Goal: Information Seeking & Learning: Learn about a topic

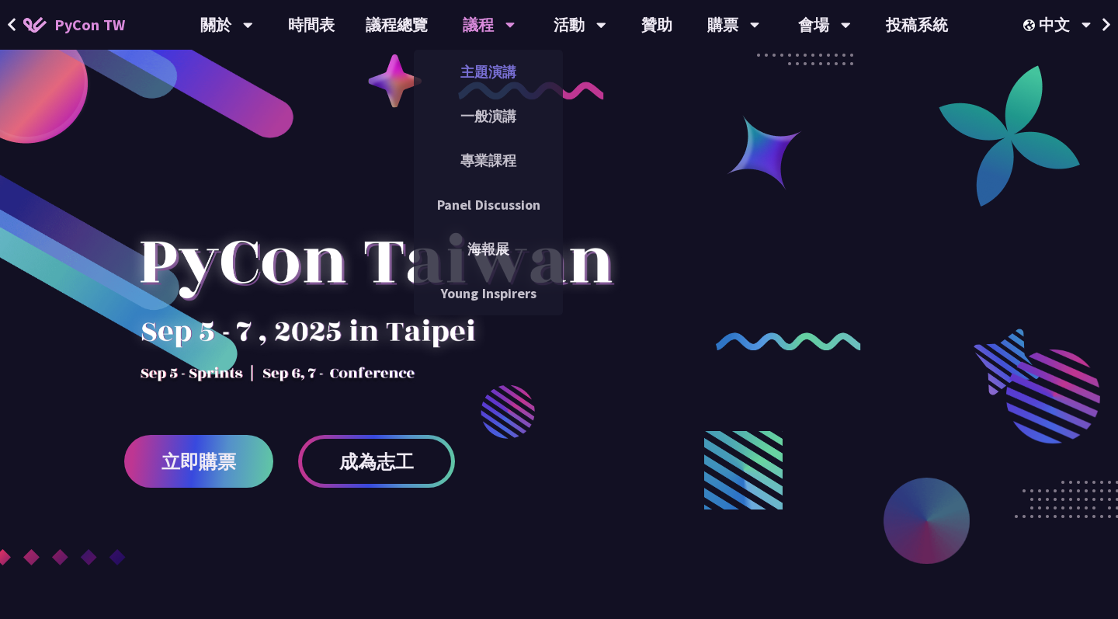
click at [497, 75] on link "主題演講" at bounding box center [488, 72] width 149 height 36
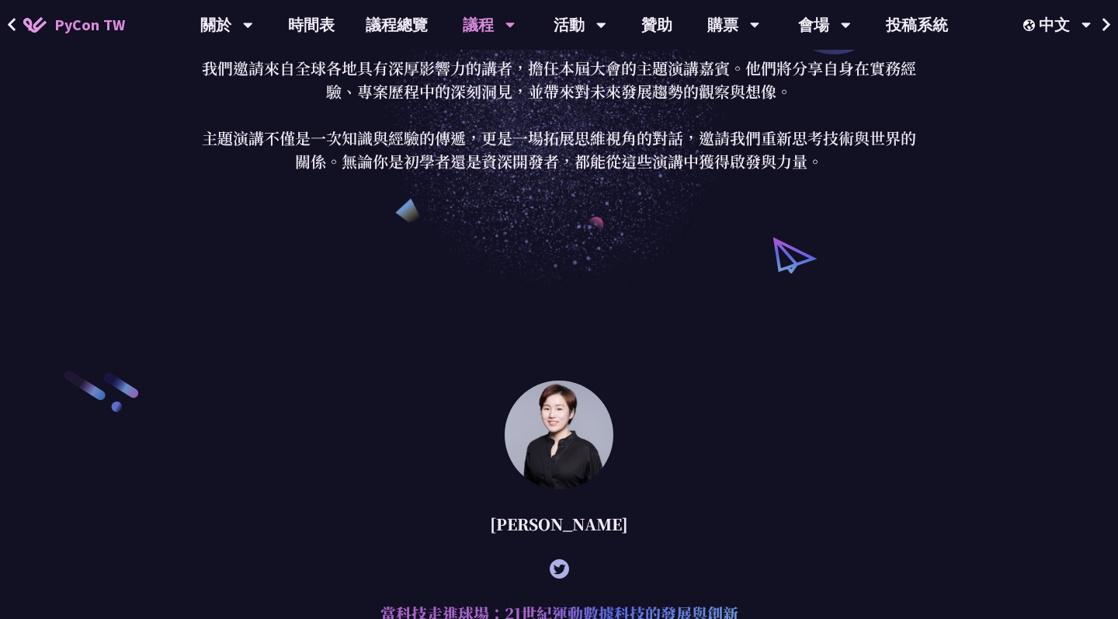
scroll to position [300, 0]
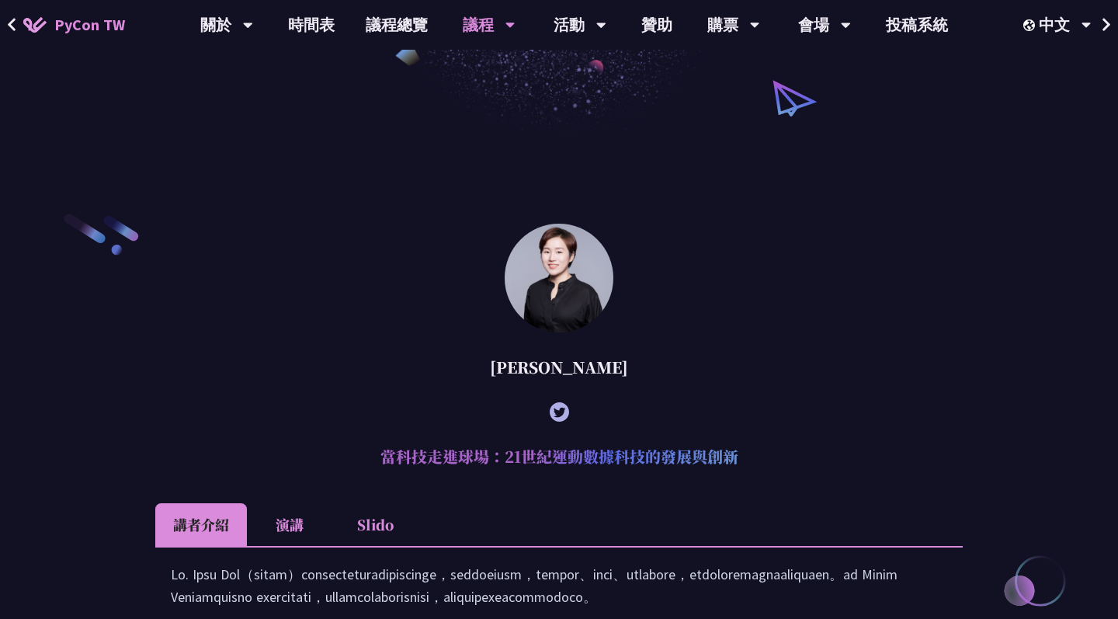
drag, startPoint x: 592, startPoint y: 358, endPoint x: 529, endPoint y: 357, distance: 62.9
click at [529, 357] on div "林滿新" at bounding box center [558, 367] width 807 height 47
copy div "林滿新"
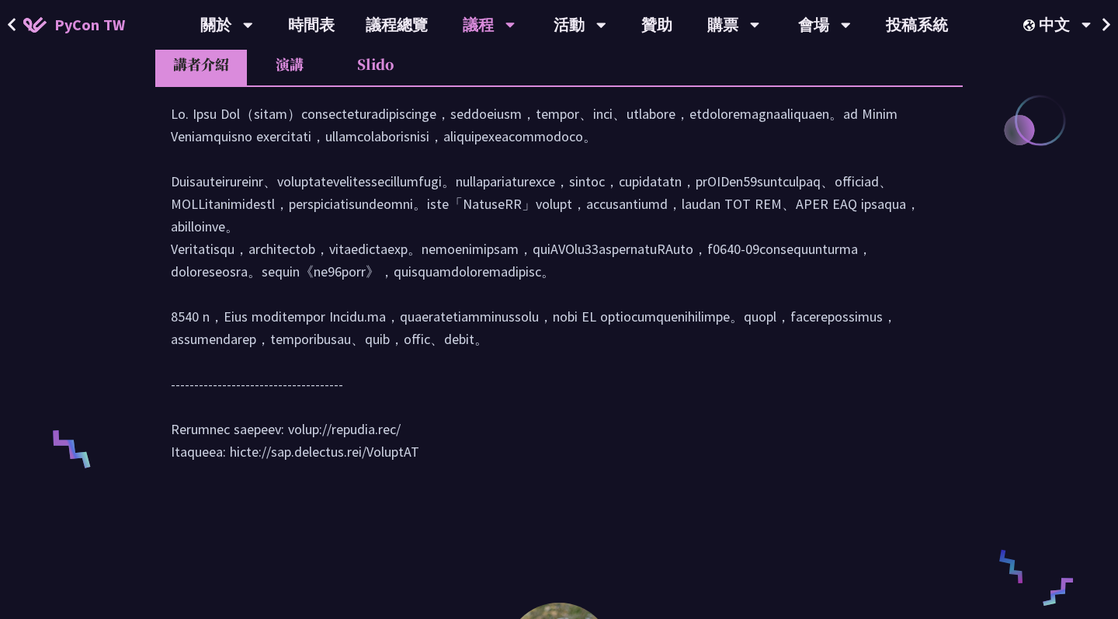
scroll to position [808, 0]
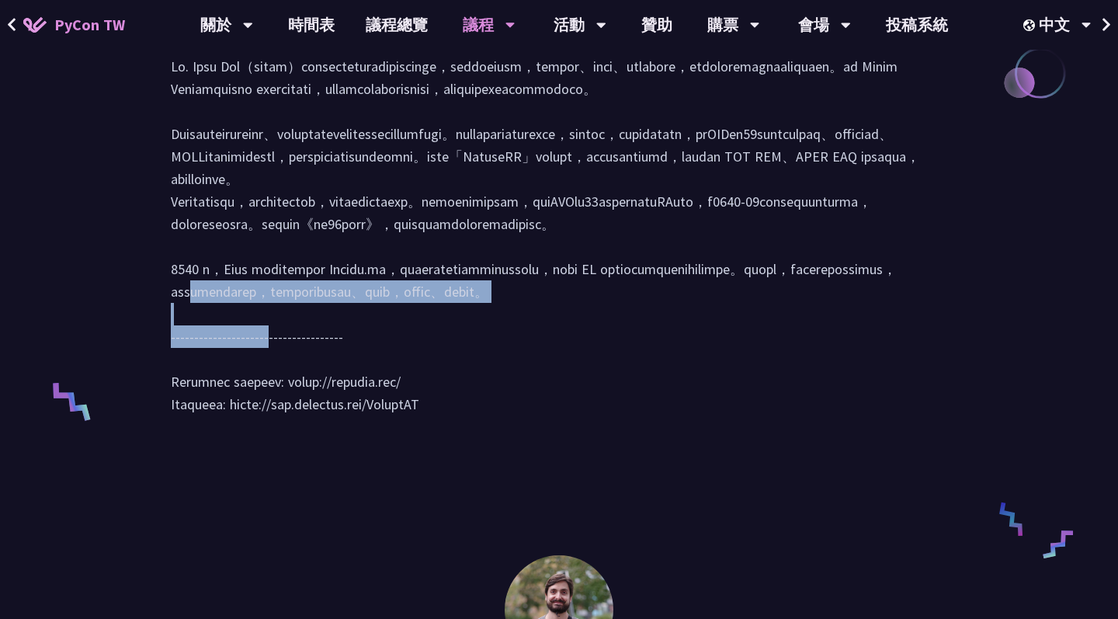
drag, startPoint x: 423, startPoint y: 399, endPoint x: 322, endPoint y: 376, distance: 103.4
click at [322, 376] on div at bounding box center [559, 243] width 776 height 376
click at [345, 369] on div at bounding box center [559, 243] width 776 height 376
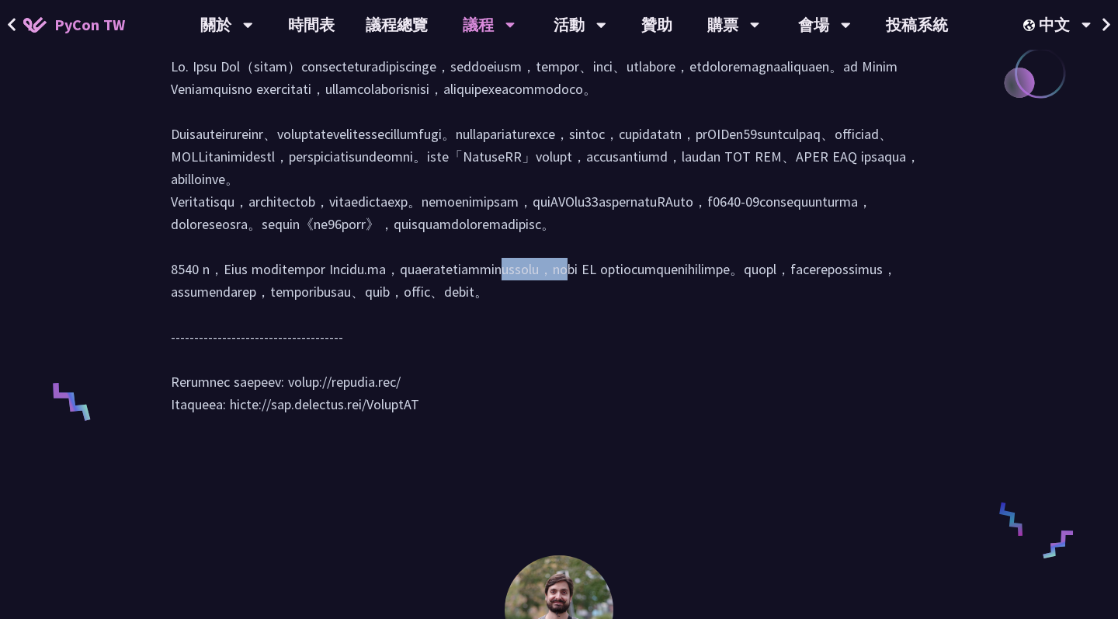
drag, startPoint x: 445, startPoint y: 360, endPoint x: 395, endPoint y: 360, distance: 49.7
click at [395, 360] on div at bounding box center [559, 243] width 776 height 376
copy div "Athleo.ai"
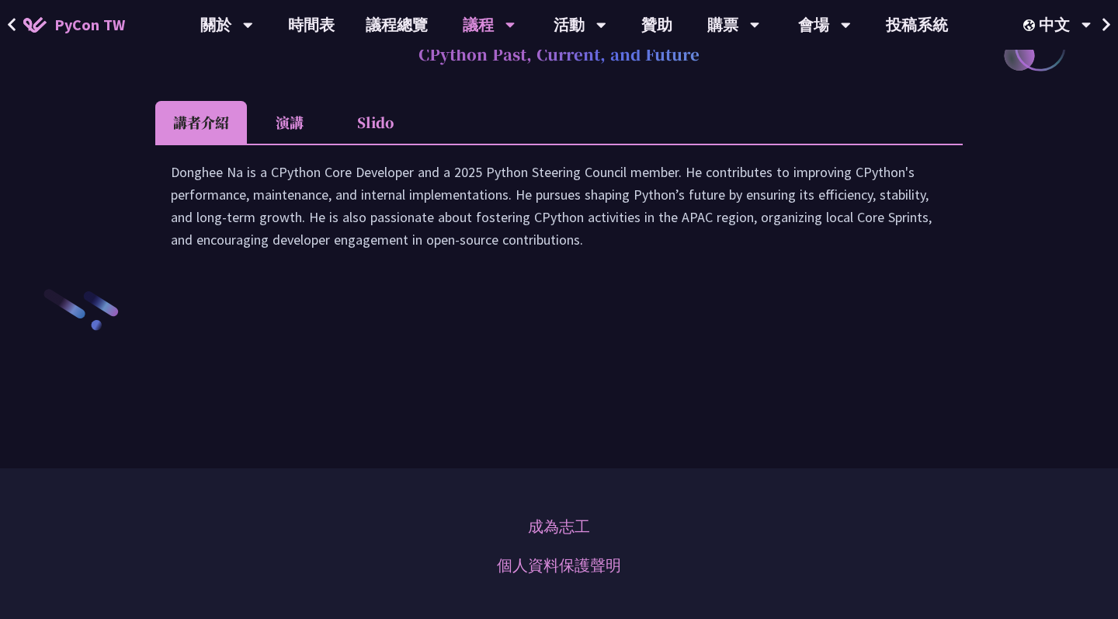
scroll to position [2222, 0]
click at [307, 144] on li "演講" at bounding box center [289, 123] width 85 height 43
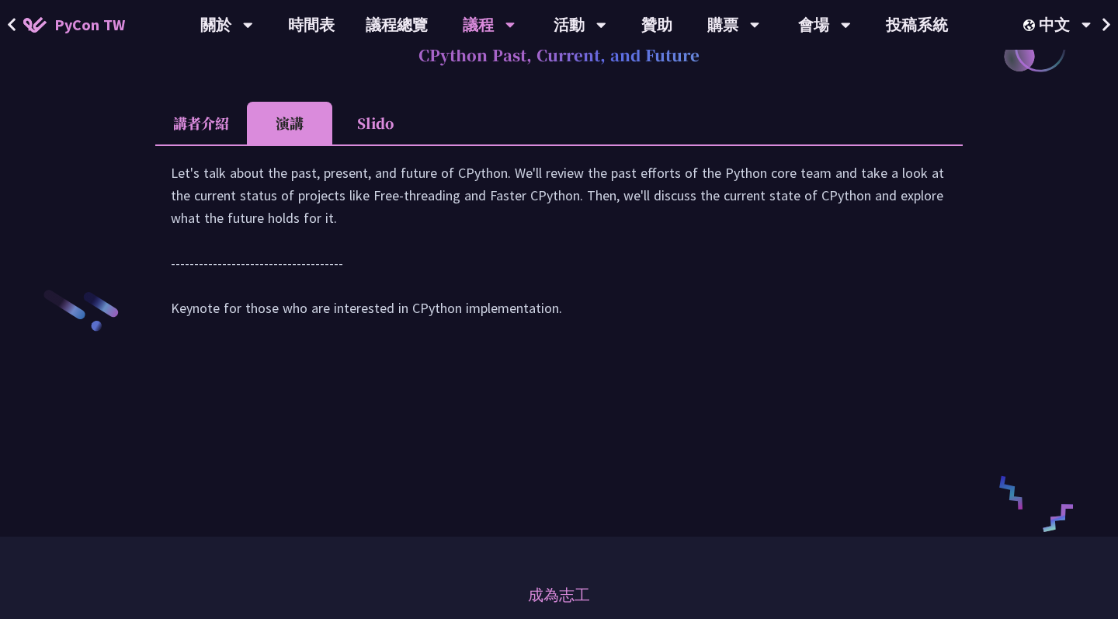
click at [356, 144] on li "Slido" at bounding box center [374, 123] width 85 height 43
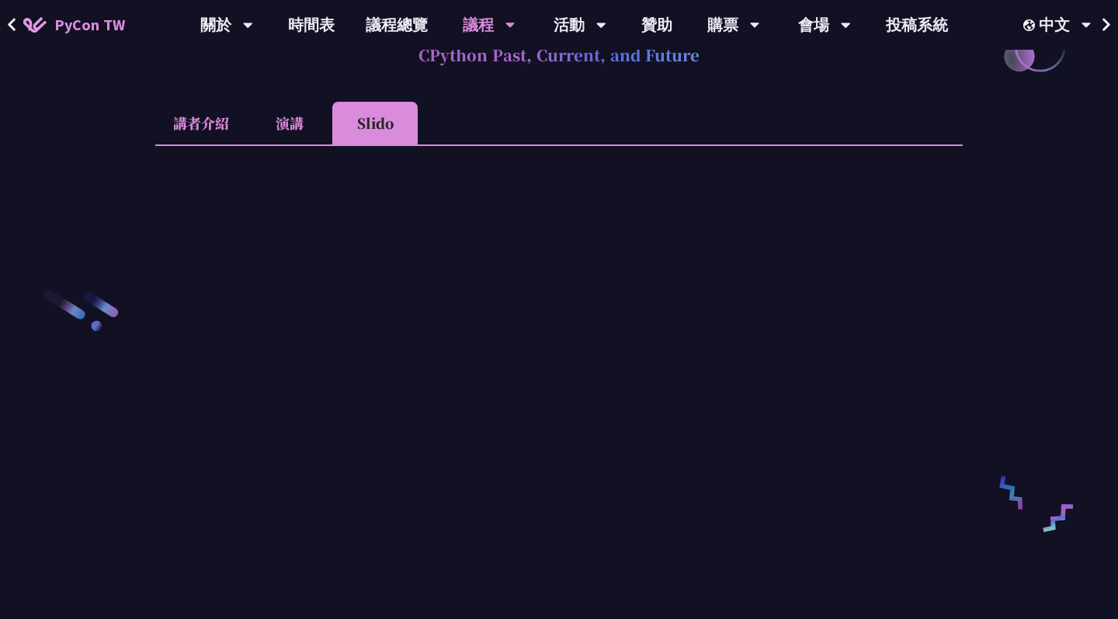
click at [314, 144] on li "演講" at bounding box center [289, 123] width 85 height 43
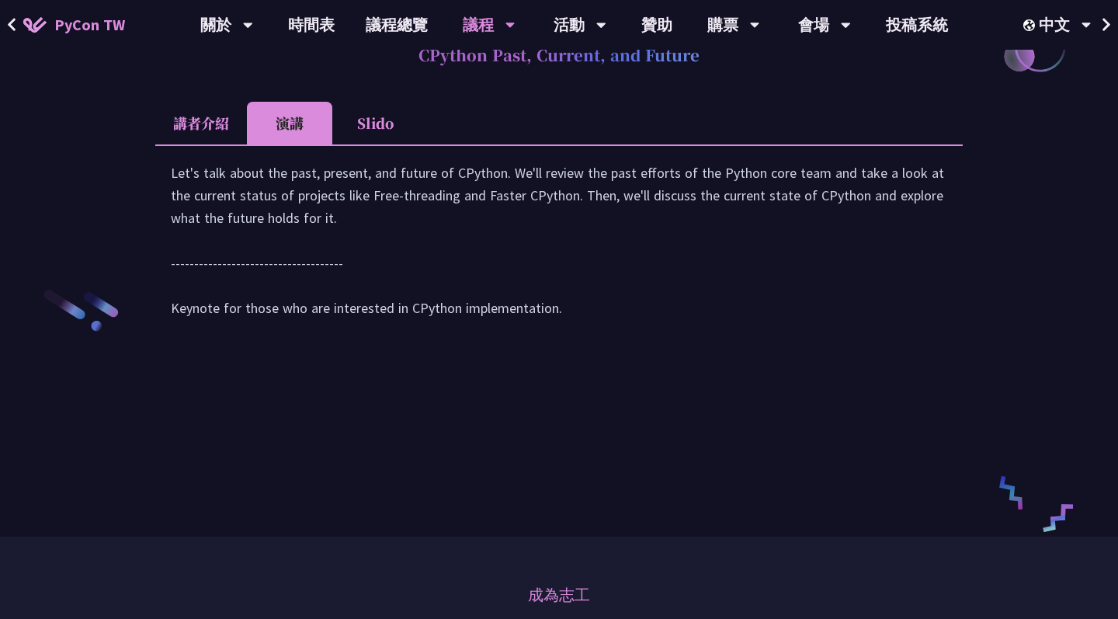
click at [343, 144] on li "Slido" at bounding box center [374, 123] width 85 height 43
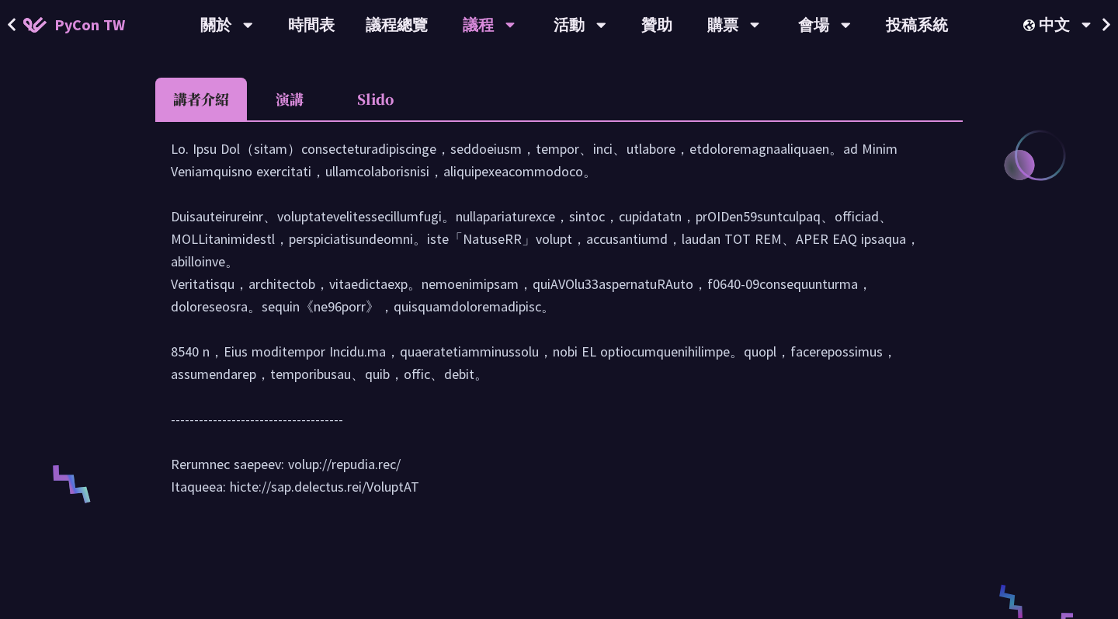
scroll to position [645, 0]
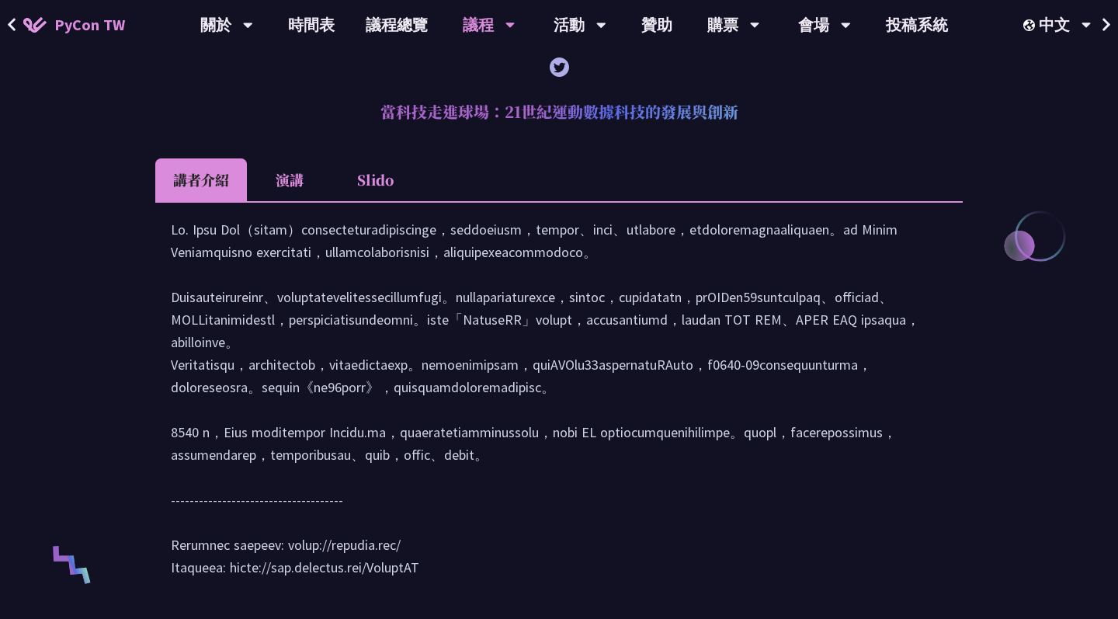
click at [389, 164] on li "Slido" at bounding box center [374, 179] width 85 height 43
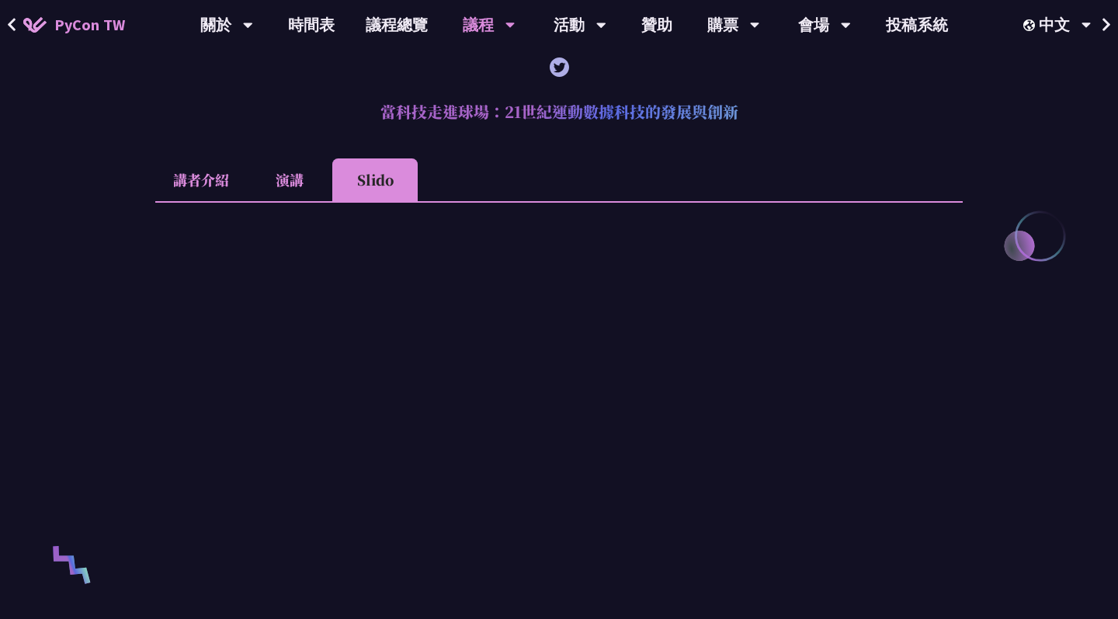
click at [205, 185] on li "講者介紹" at bounding box center [201, 179] width 92 height 43
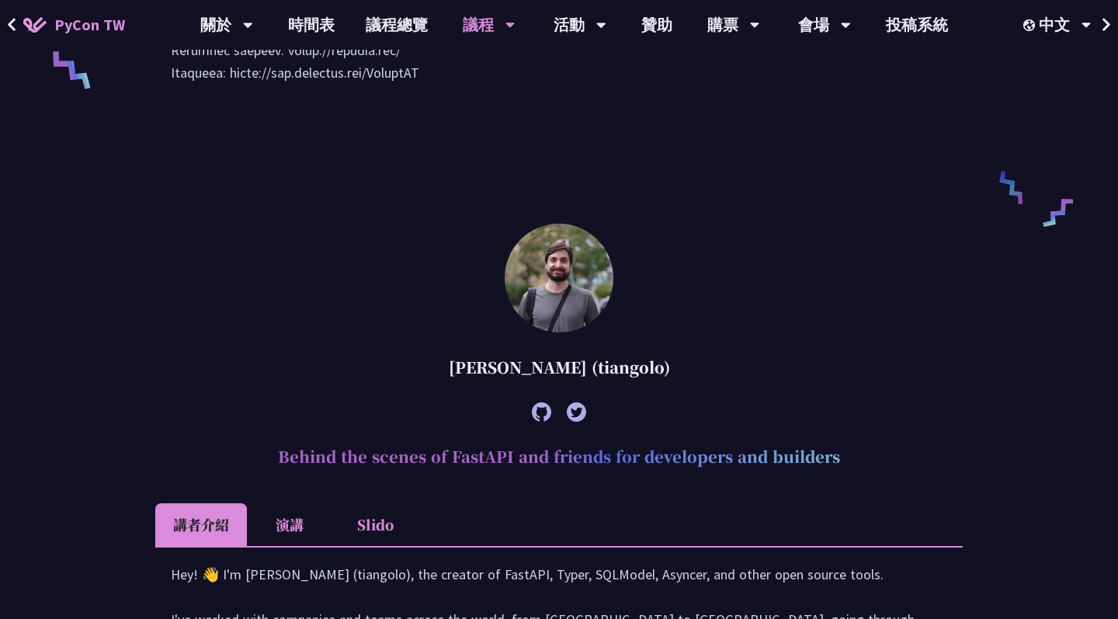
scroll to position [1128, 0]
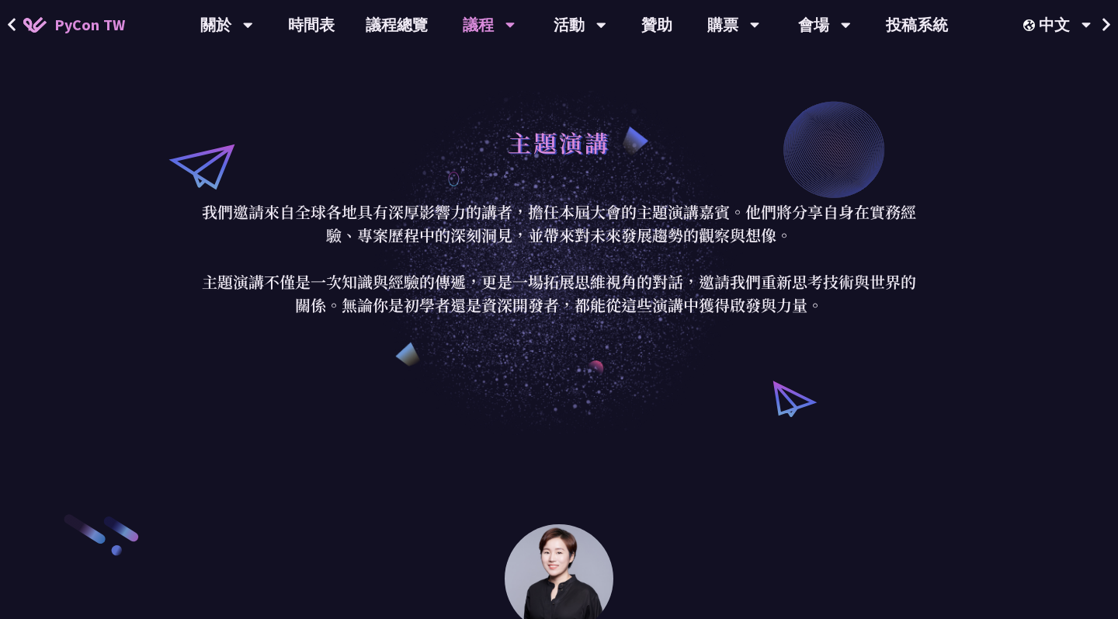
scroll to position [493, 0]
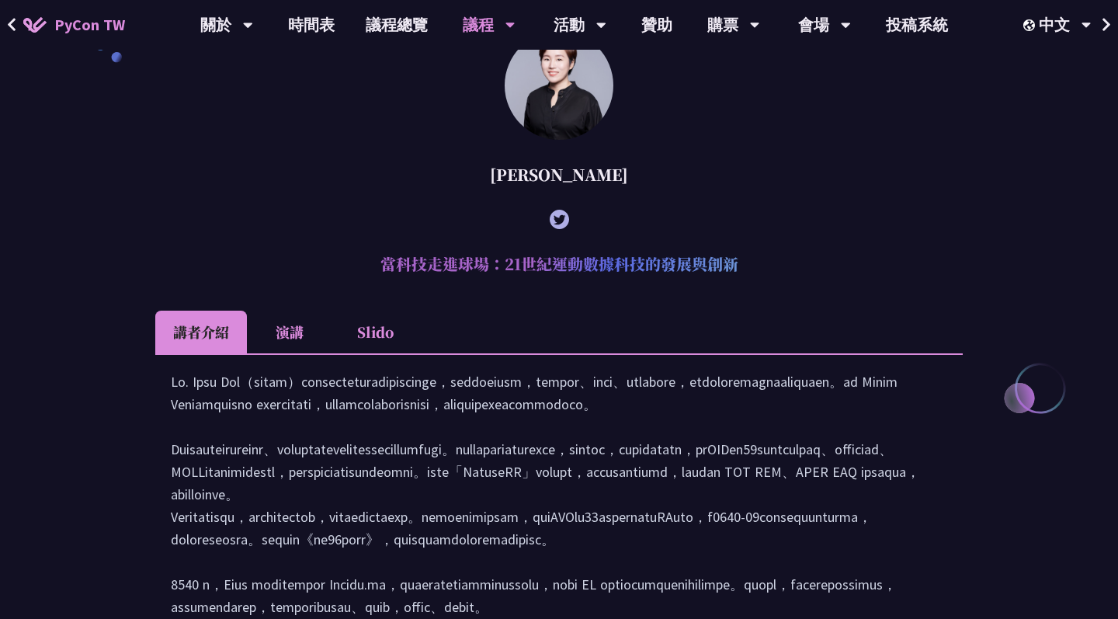
click at [286, 318] on li "演講" at bounding box center [289, 331] width 85 height 43
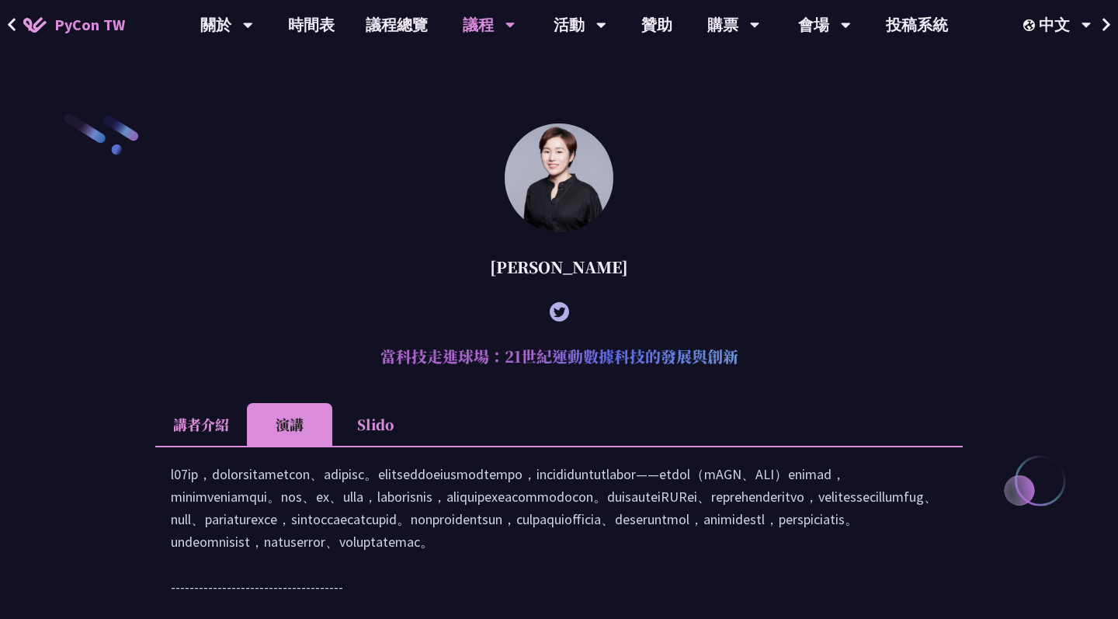
scroll to position [378, 0]
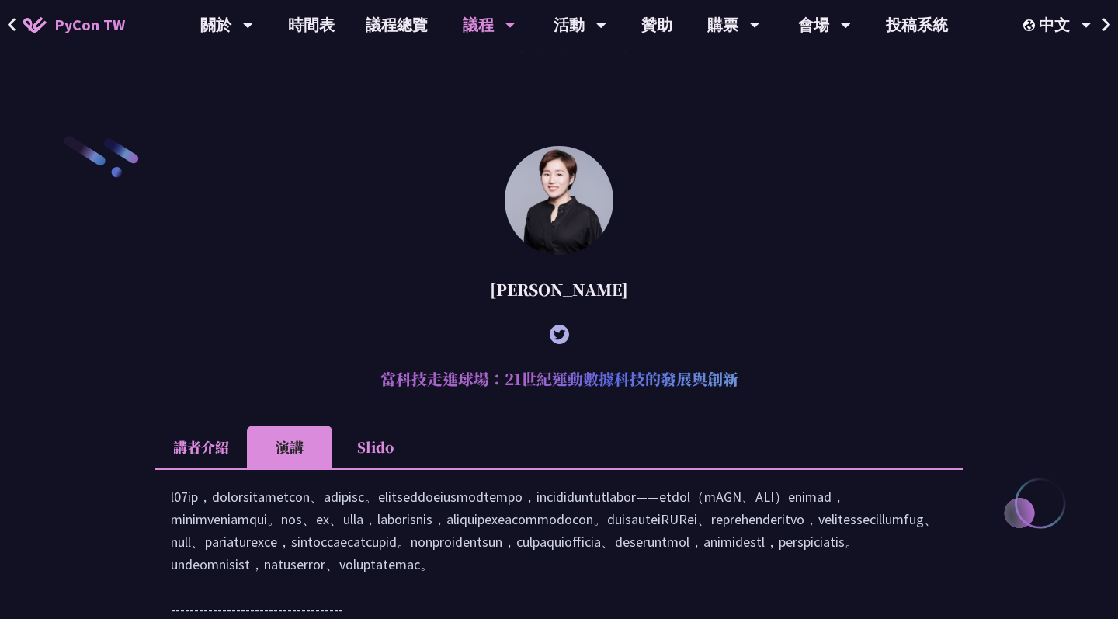
click at [199, 466] on li "講者介紹" at bounding box center [201, 446] width 92 height 43
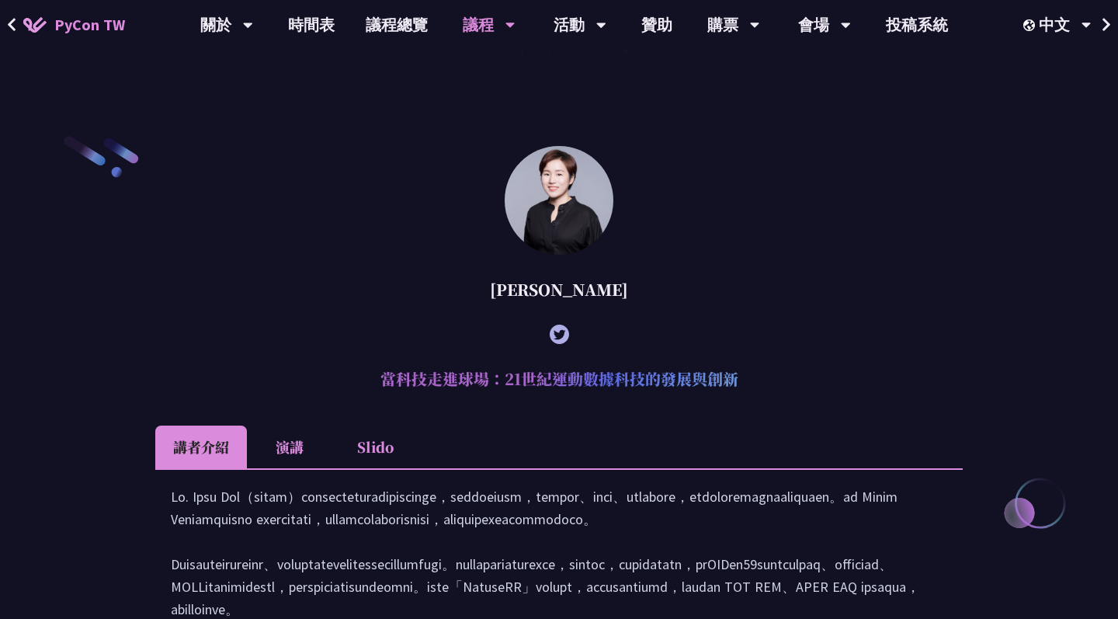
click at [199, 460] on li "講者介紹" at bounding box center [201, 446] width 92 height 43
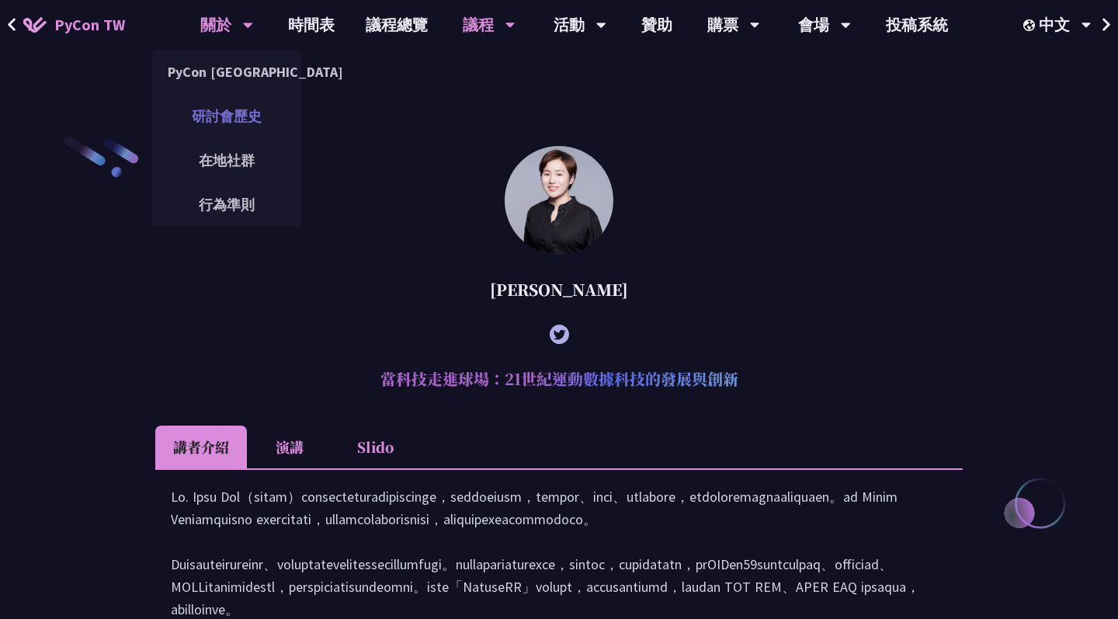
click at [262, 103] on link "研討會歷史" at bounding box center [226, 116] width 149 height 36
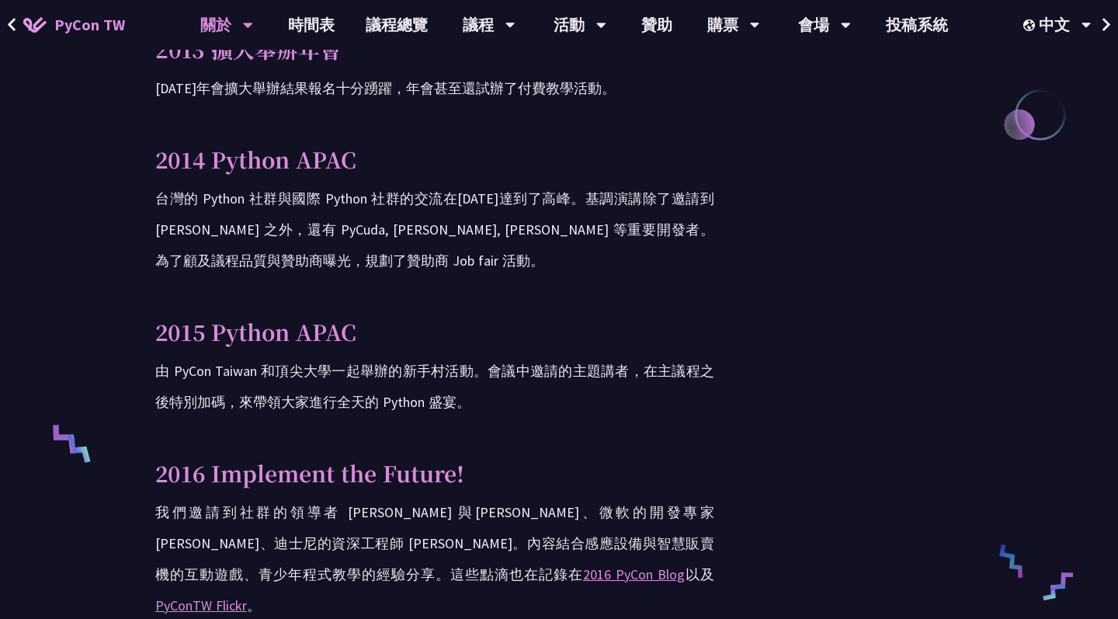
scroll to position [798, 0]
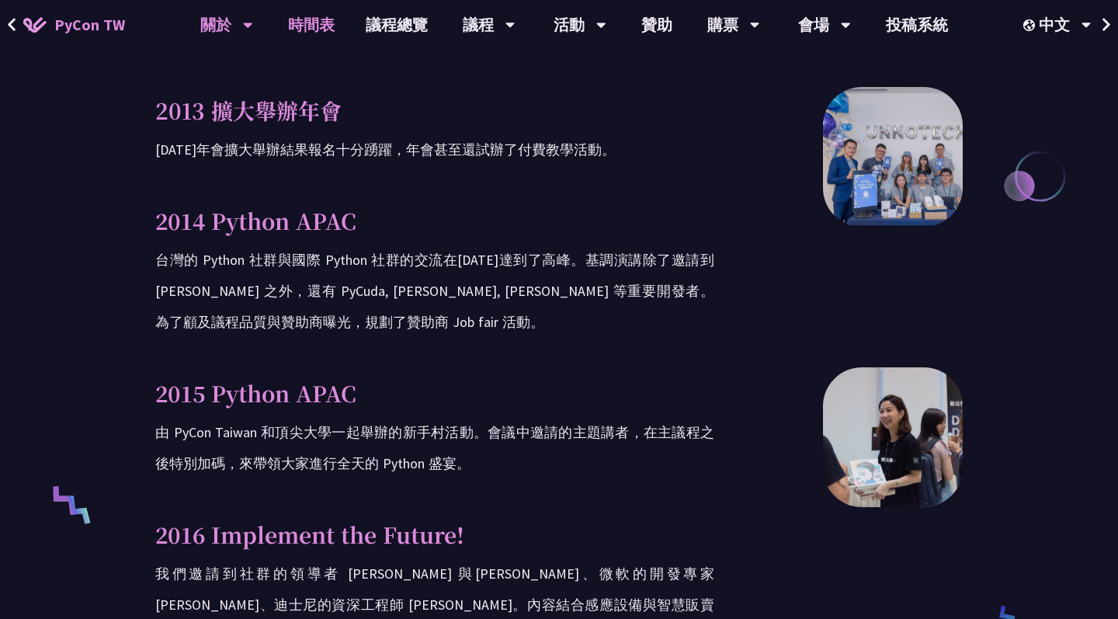
click at [331, 28] on link "時間表" at bounding box center [311, 25] width 78 height 50
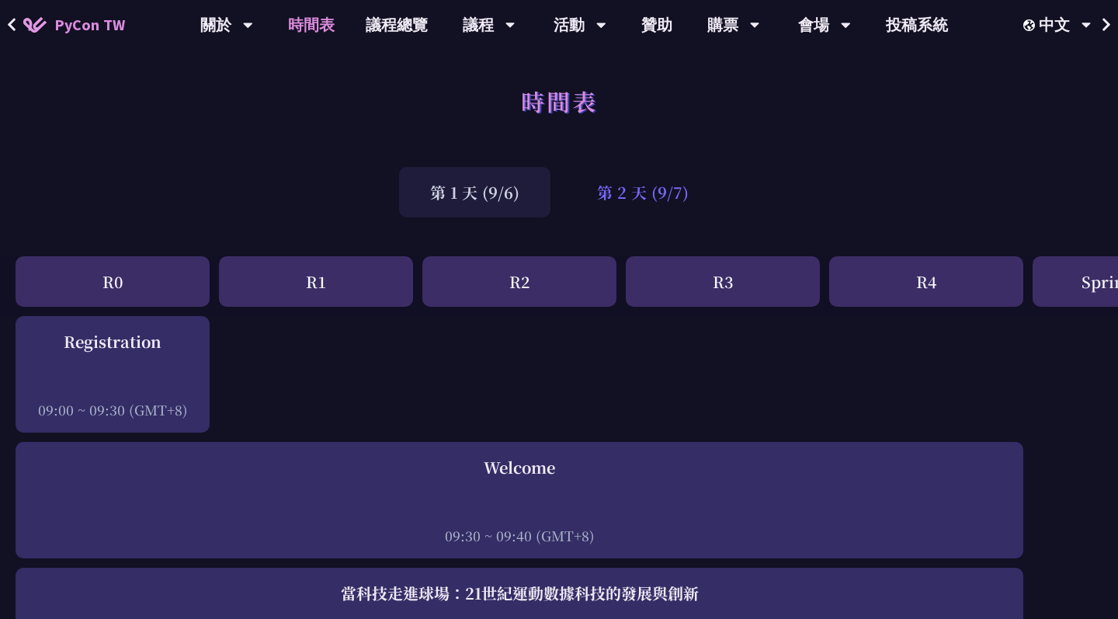
click at [640, 203] on div "第 2 天 (9/7)" at bounding box center [643, 192] width 154 height 50
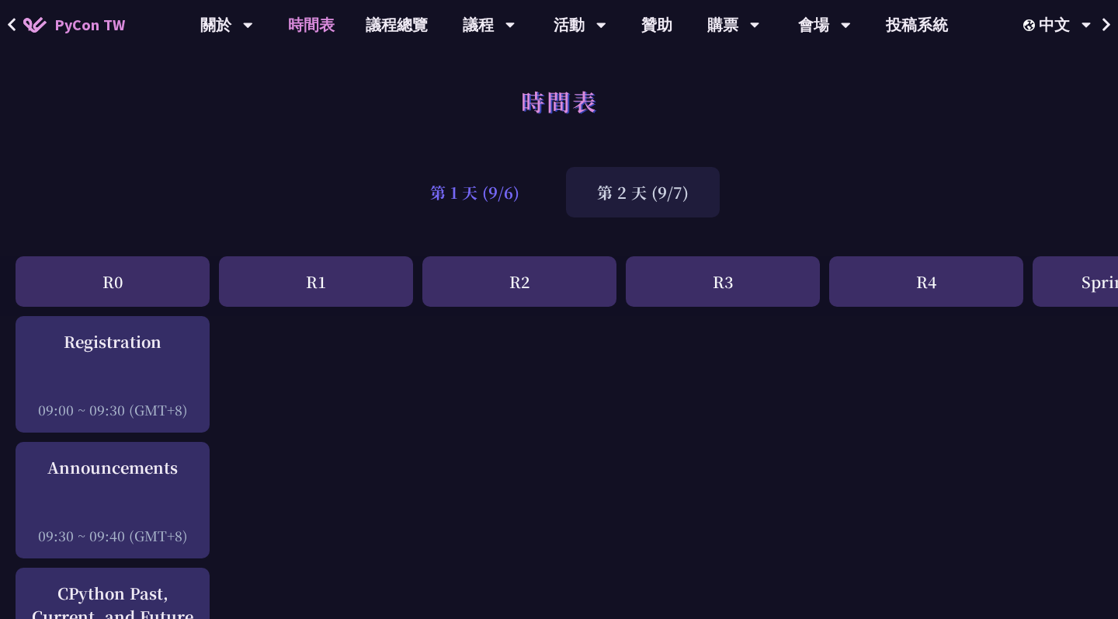
scroll to position [-1, 0]
click at [497, 199] on div "第 1 天 (9/6)" at bounding box center [474, 192] width 151 height 50
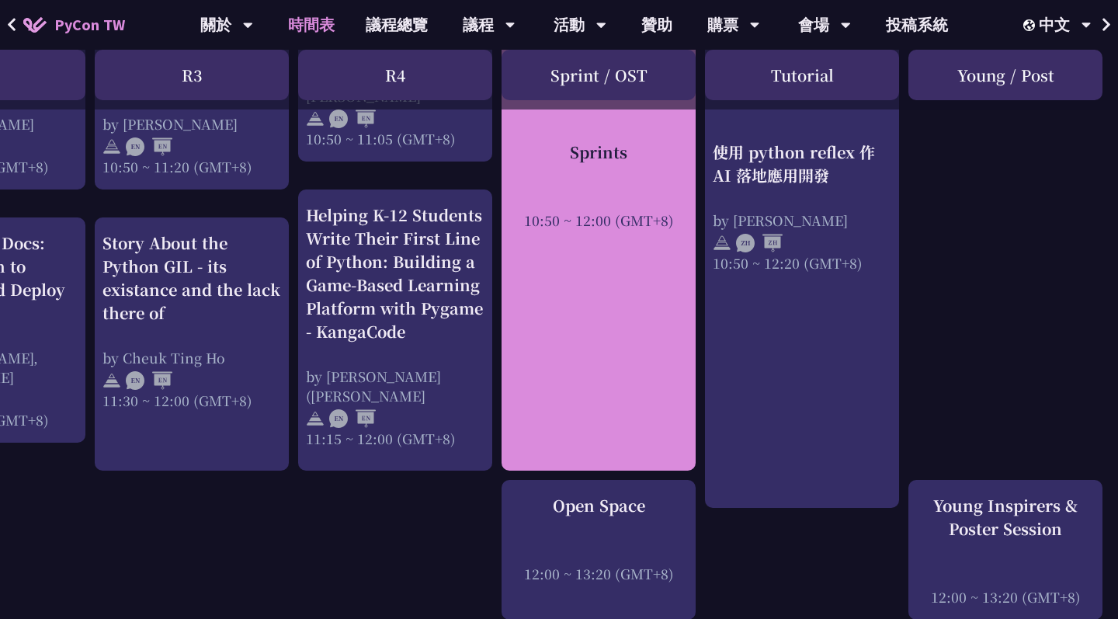
scroll to position [755, 531]
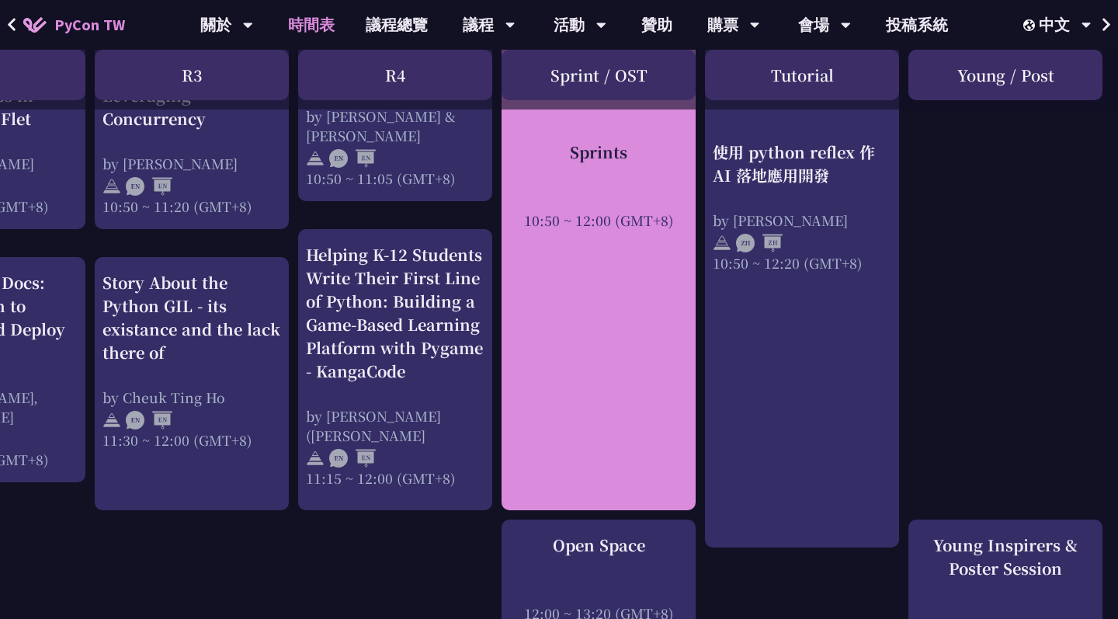
click at [581, 300] on div "Sprints 10:50 ~ 12:00 (GMT+8)" at bounding box center [598, 243] width 194 height 534
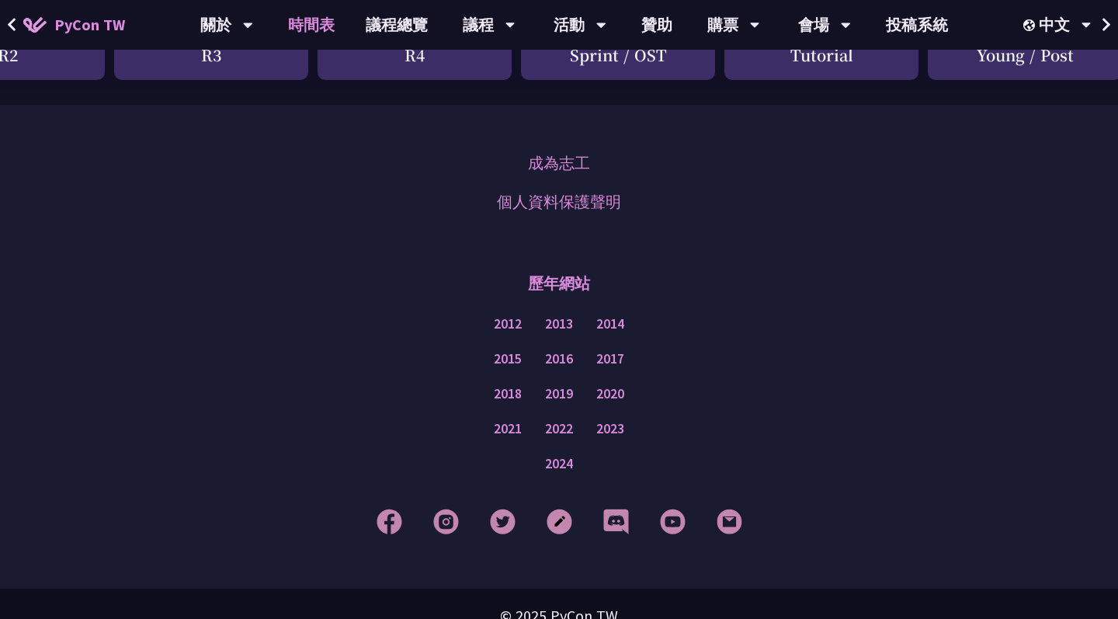
scroll to position [2754, 0]
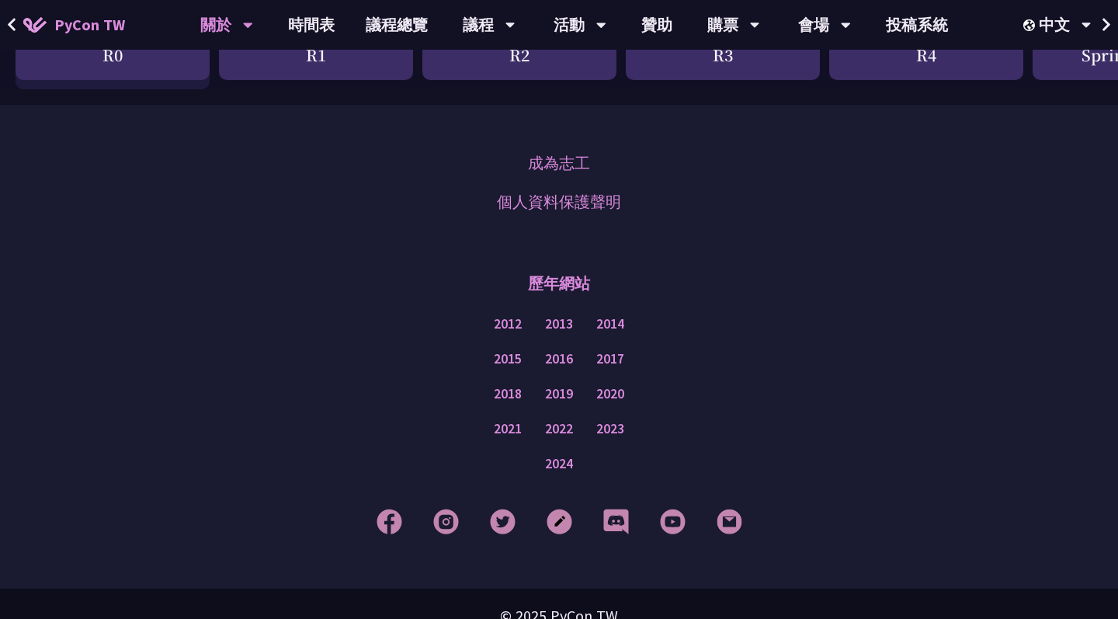
scroll to position [798, 0]
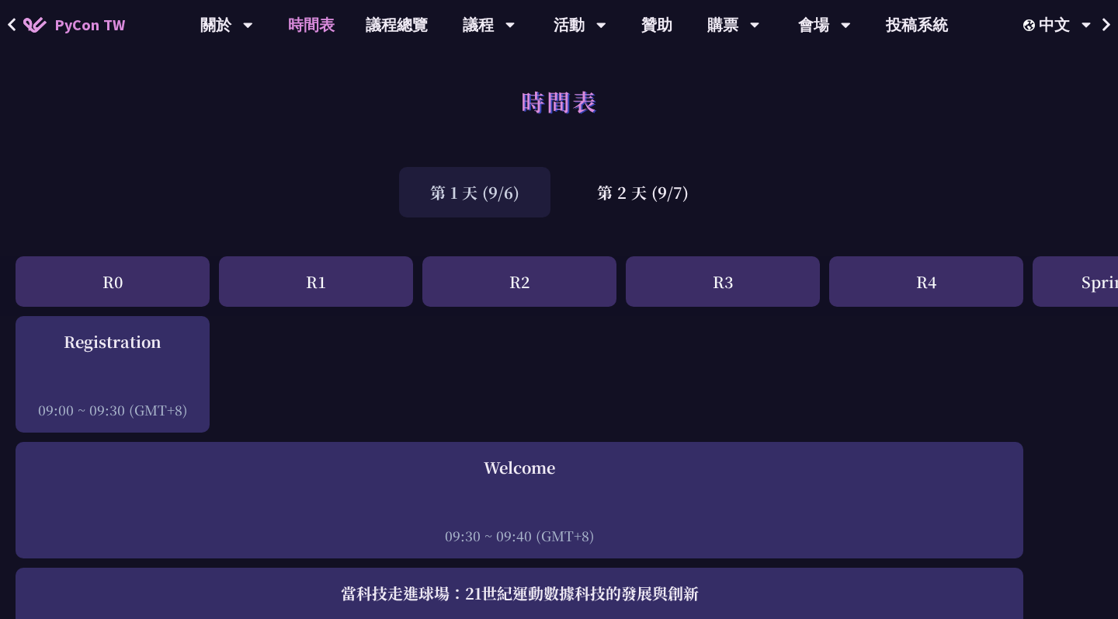
click at [348, 303] on div "R1" at bounding box center [316, 281] width 194 height 50
click at [623, 196] on div "第 2 天 (9/7)" at bounding box center [643, 192] width 154 height 50
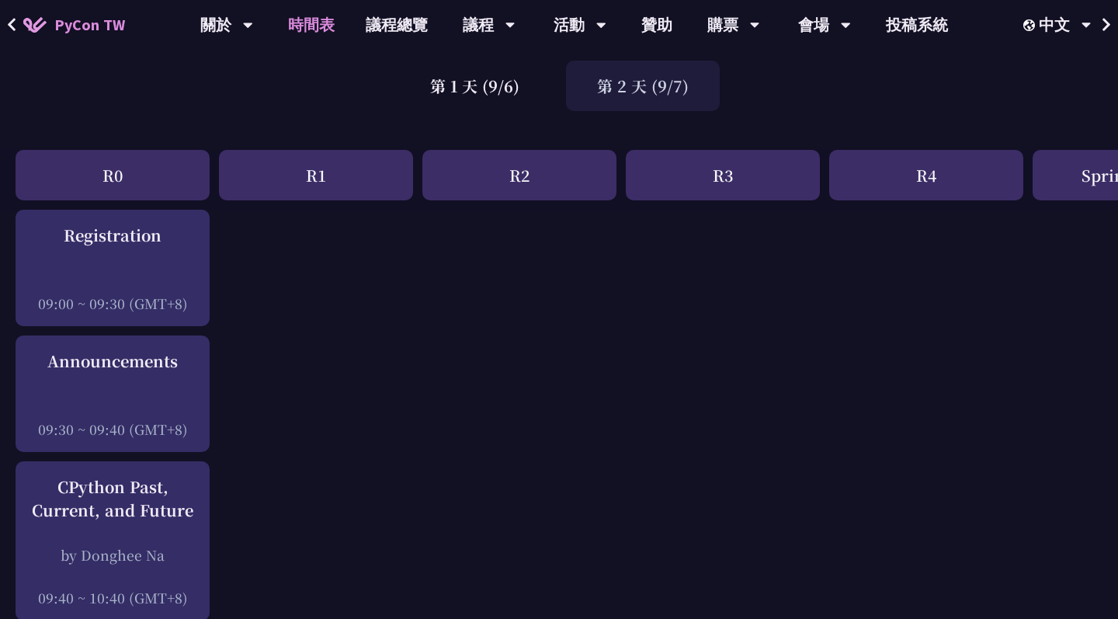
scroll to position [96, 0]
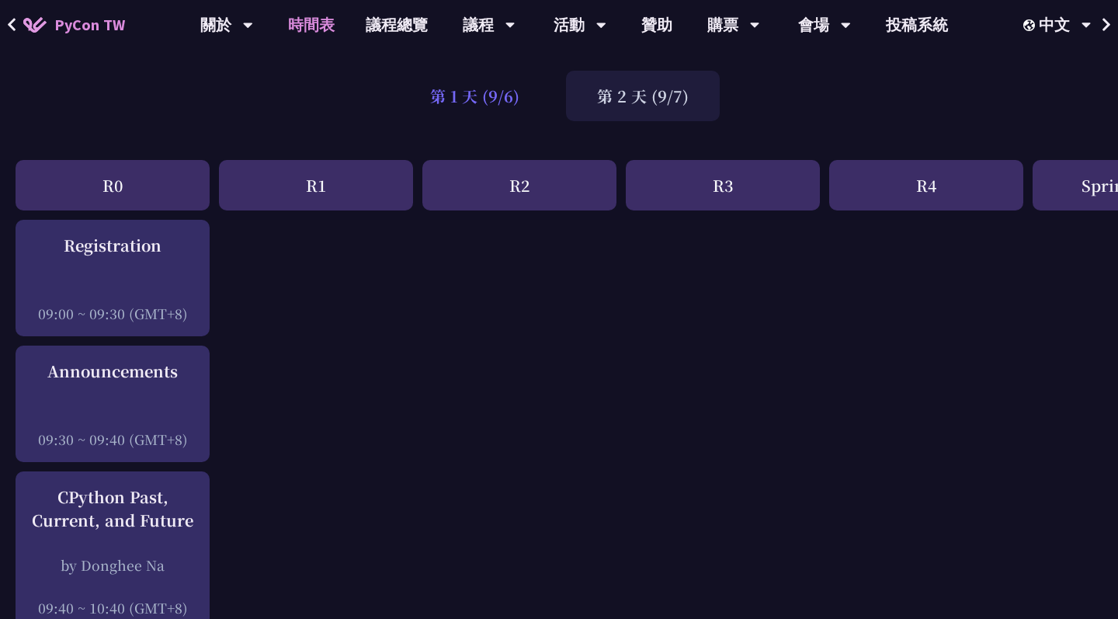
click at [486, 95] on div "第 1 天 (9/6)" at bounding box center [474, 96] width 151 height 50
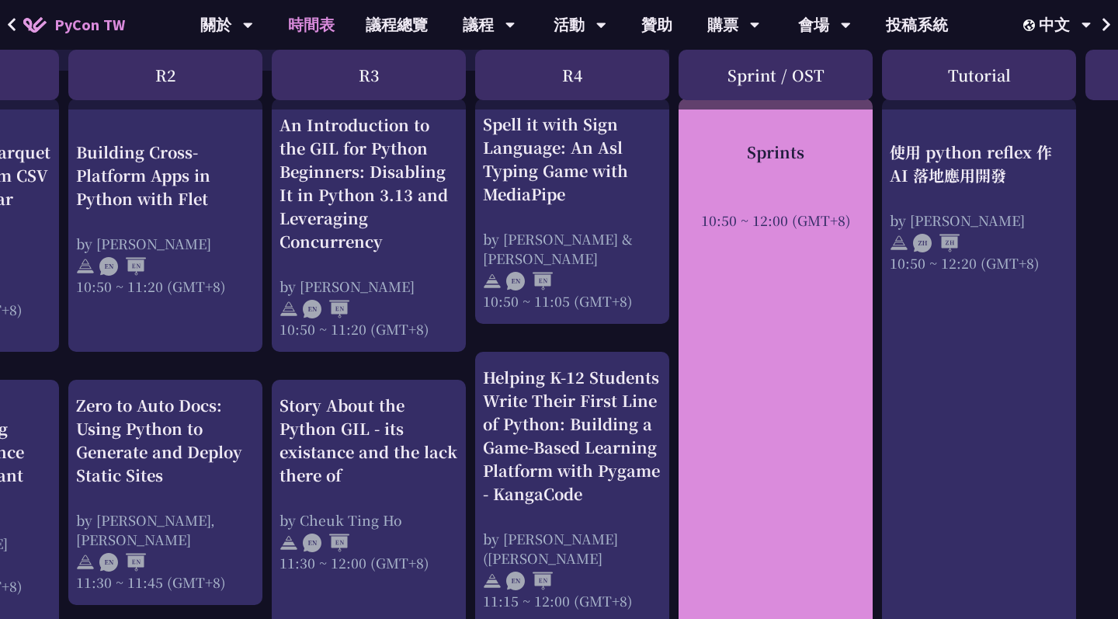
scroll to position [736, 354]
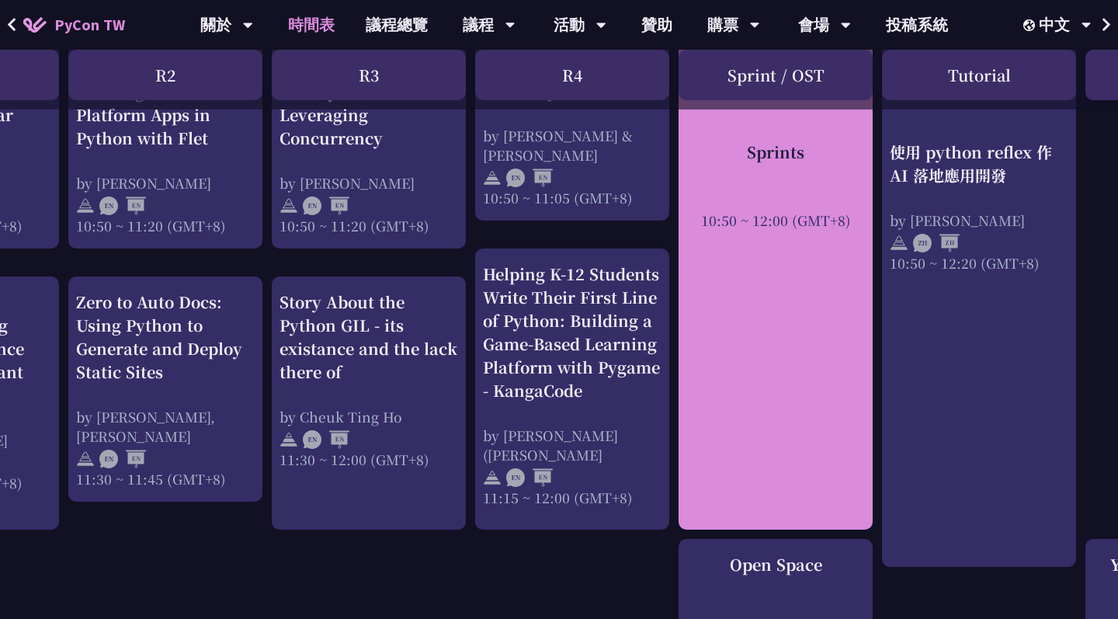
click at [719, 391] on div "Sprints 10:50 ~ 12:00 (GMT+8)" at bounding box center [775, 262] width 194 height 534
click at [837, 185] on div "Sprints 10:50 ~ 12:00 (GMT+8)" at bounding box center [775, 184] width 179 height 89
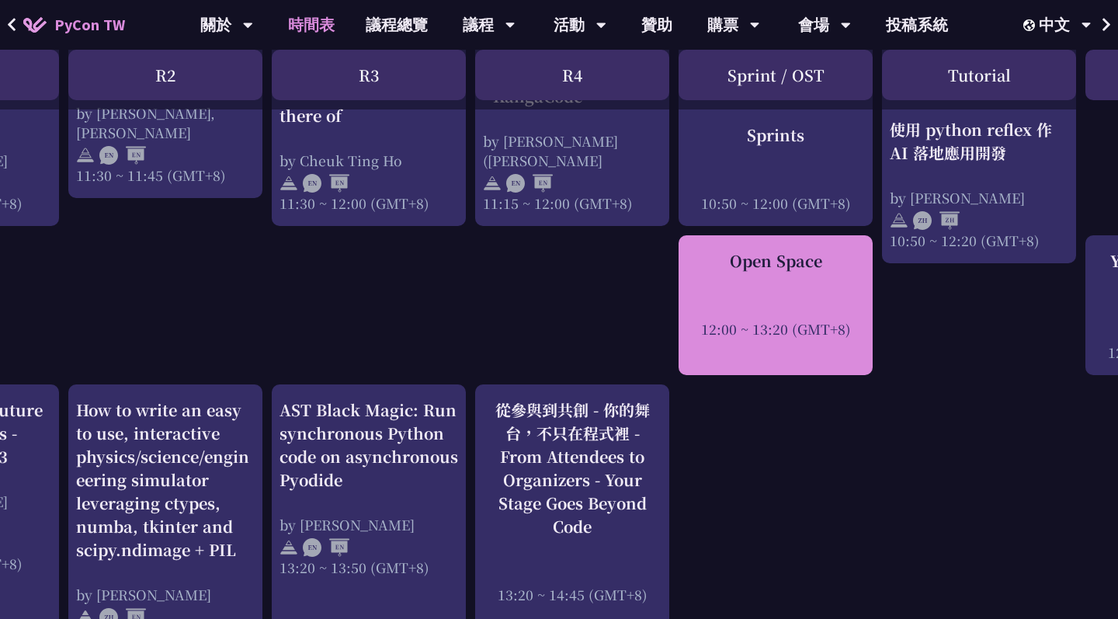
click at [805, 328] on div "12:00 ~ 13:20 (GMT+8)" at bounding box center [775, 328] width 179 height 19
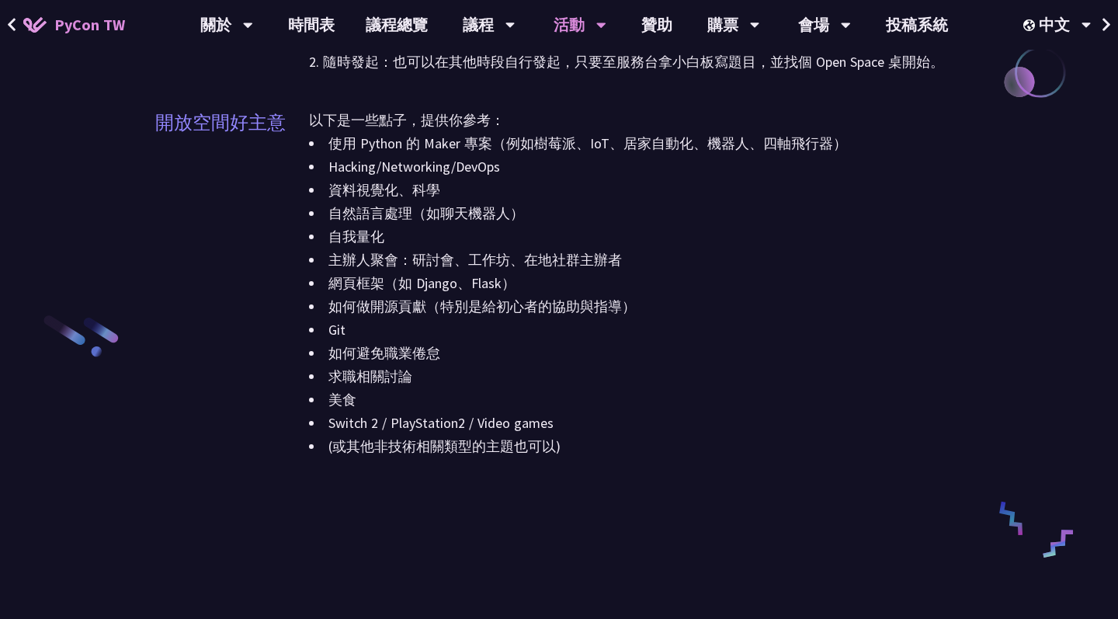
scroll to position [2117, 0]
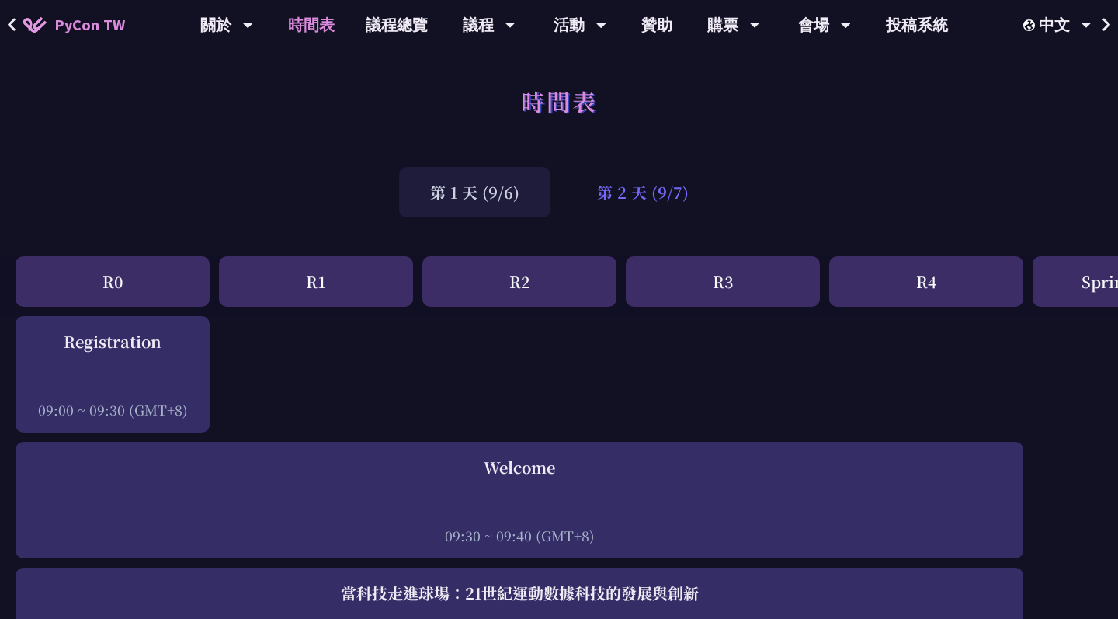
click at [617, 192] on div "第 2 天 (9/7)" at bounding box center [643, 192] width 154 height 50
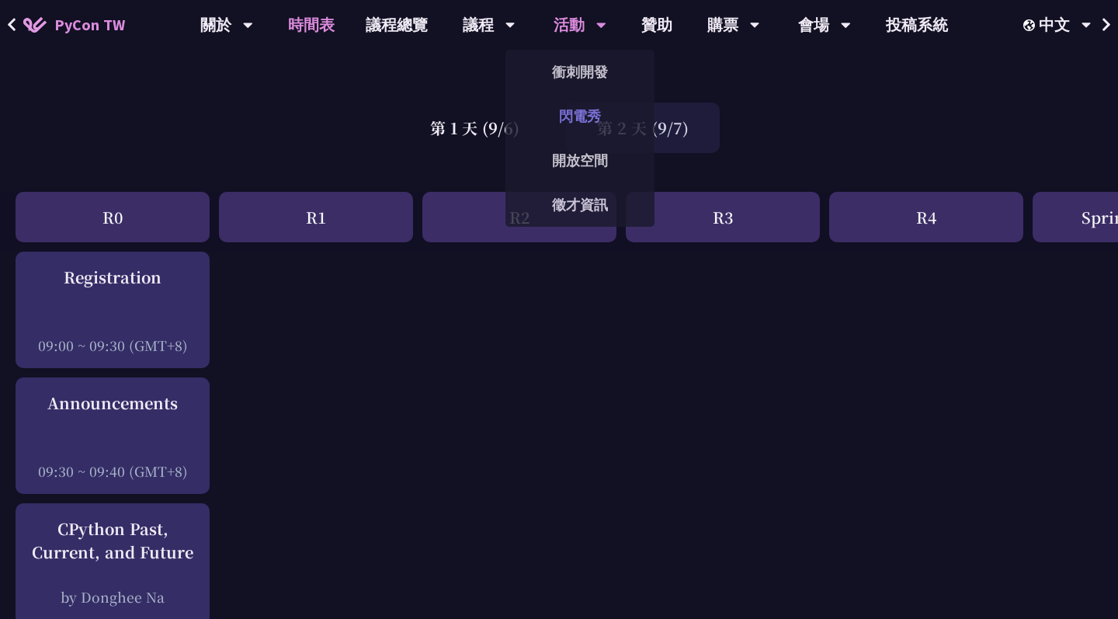
scroll to position [67, 0]
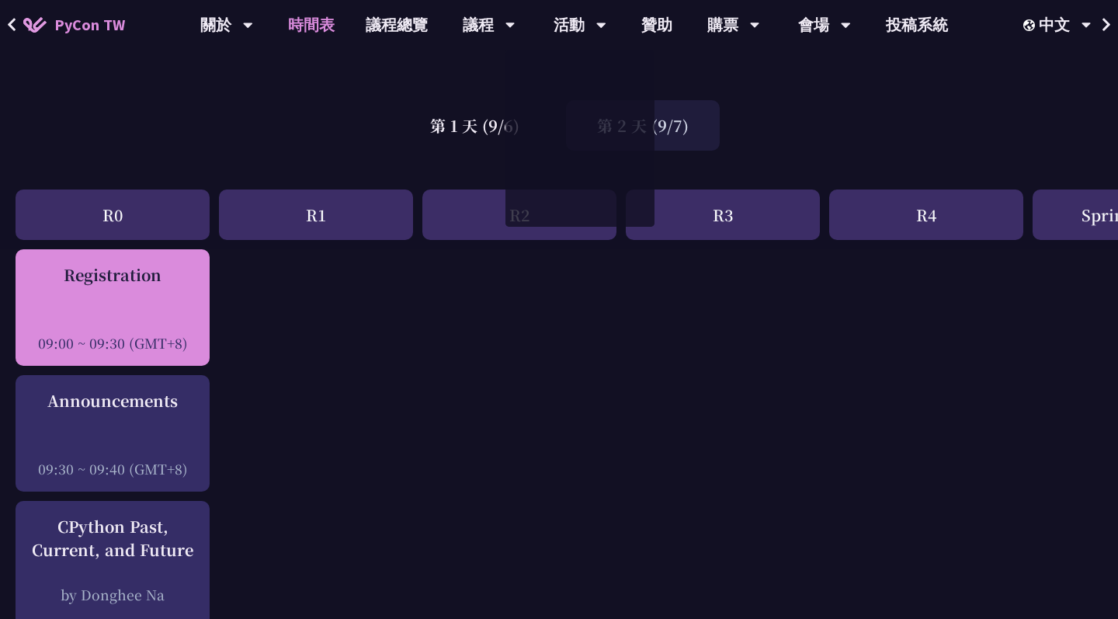
click at [153, 333] on div "09:00 ~ 09:30 (GMT+8)" at bounding box center [112, 342] width 179 height 19
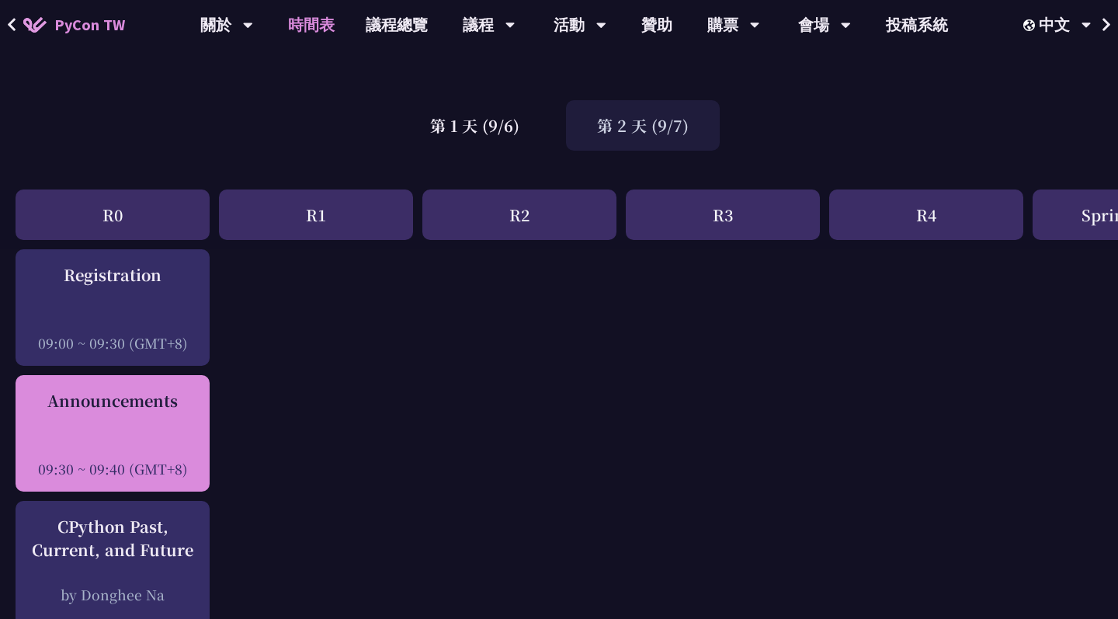
click at [181, 404] on div "Announcements" at bounding box center [112, 400] width 179 height 23
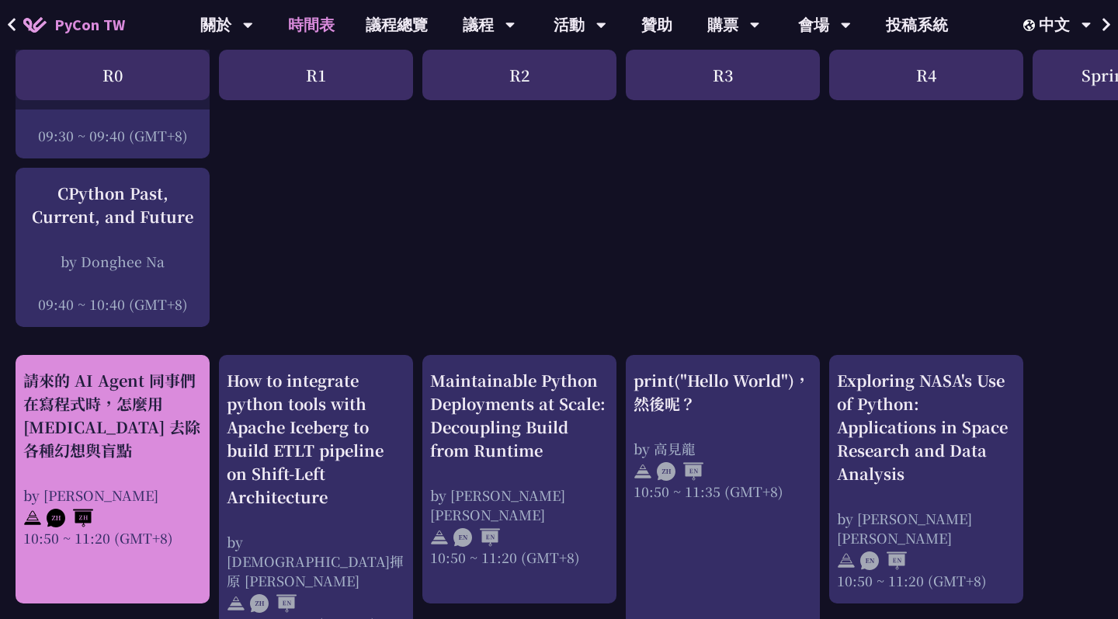
scroll to position [403, 0]
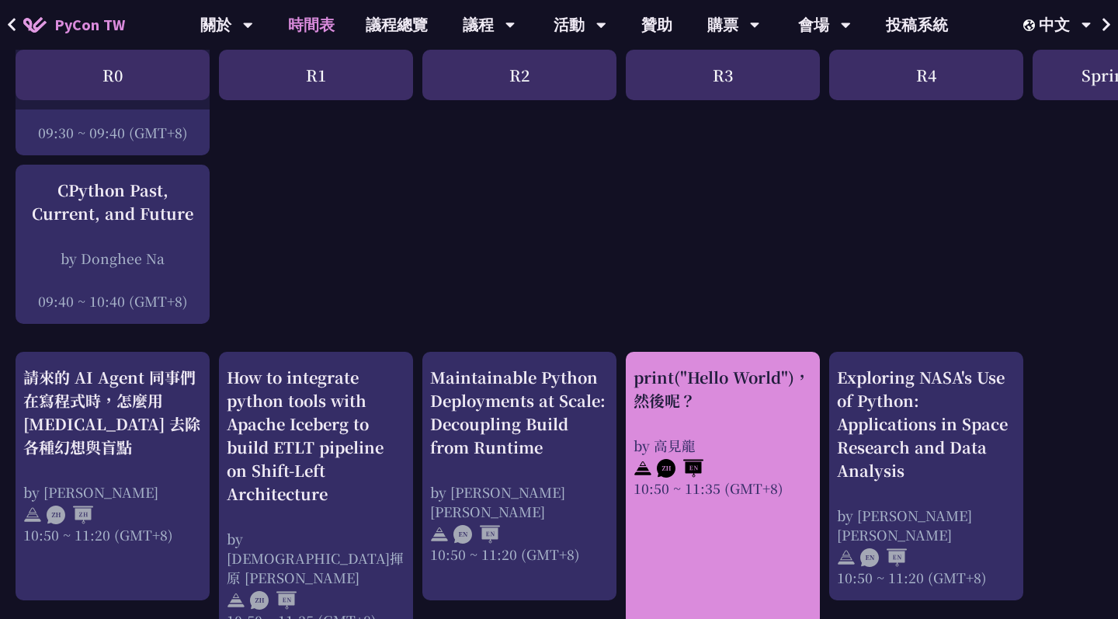
click at [694, 467] on img at bounding box center [680, 468] width 47 height 19
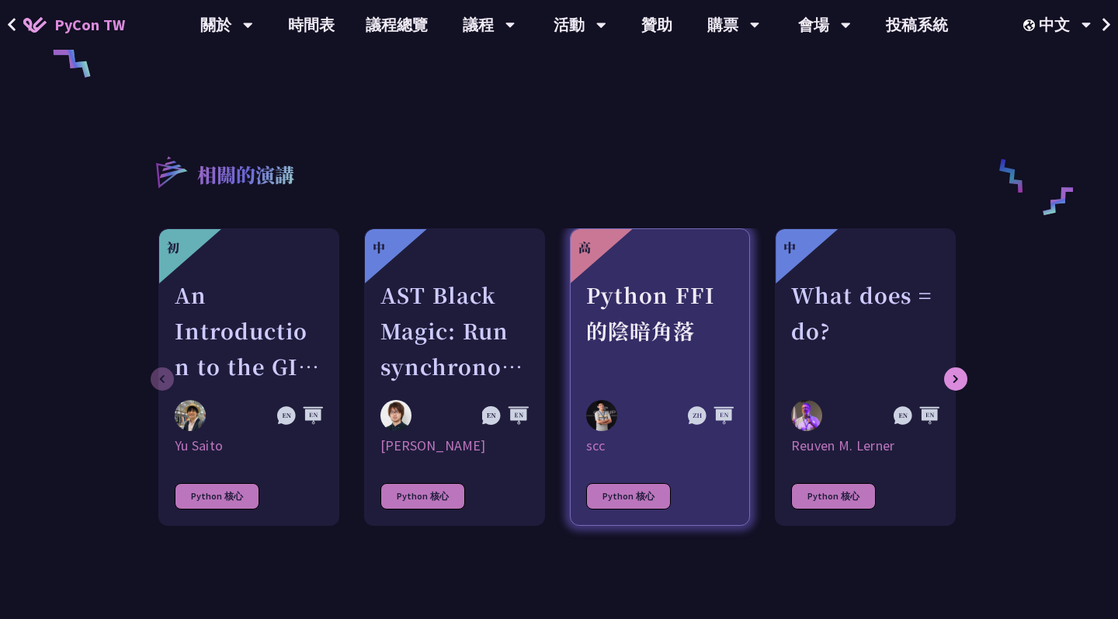
scroll to position [716, 0]
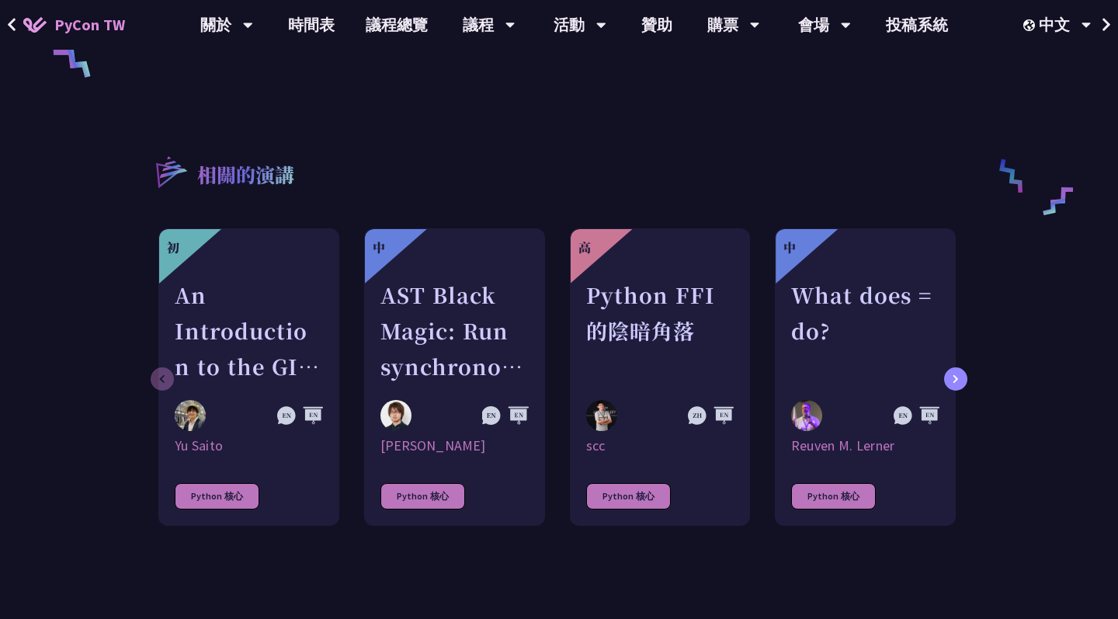
click at [955, 382] on icon at bounding box center [955, 378] width 6 height 9
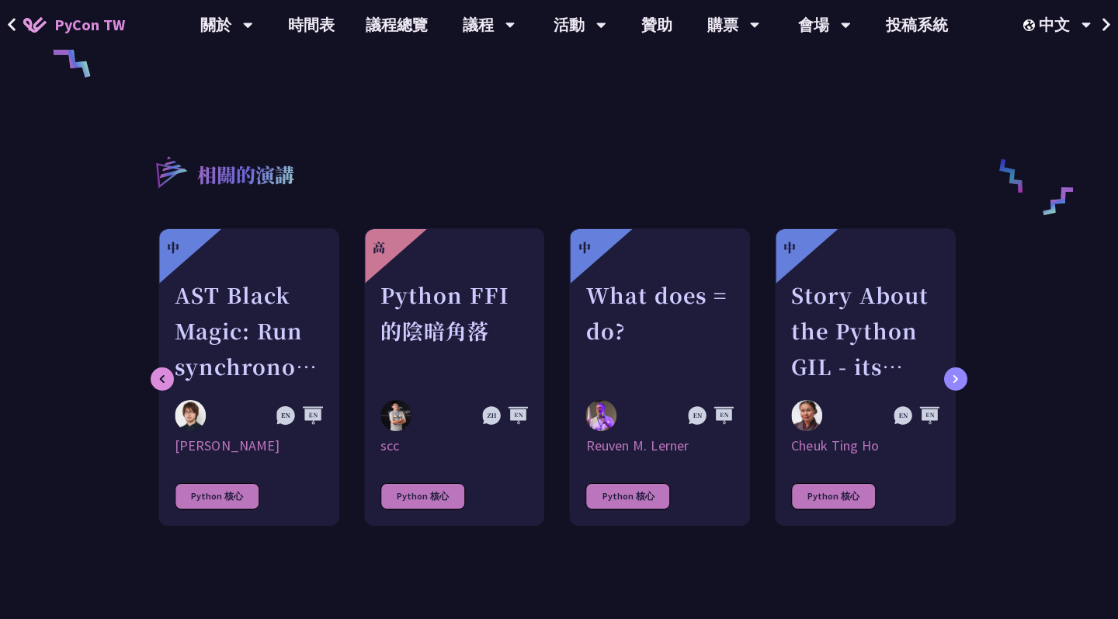
click at [955, 376] on icon at bounding box center [955, 378] width 6 height 9
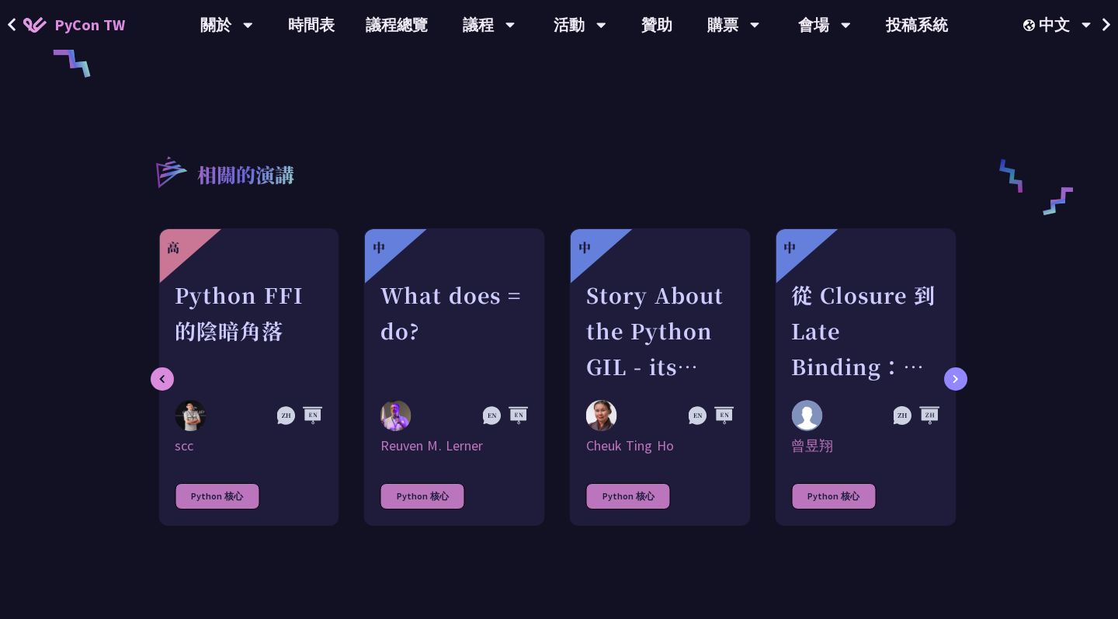
click at [955, 376] on icon at bounding box center [955, 378] width 6 height 9
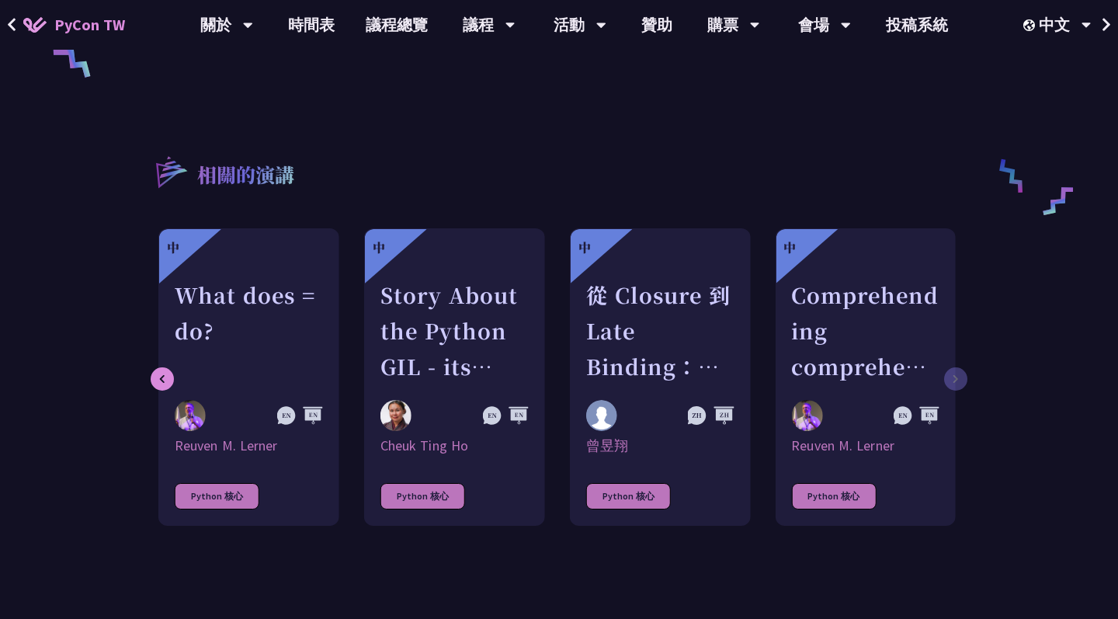
click at [955, 376] on link "中 Comprehending comprehensions Reuven M. Lerner Python 核心" at bounding box center [865, 376] width 181 height 297
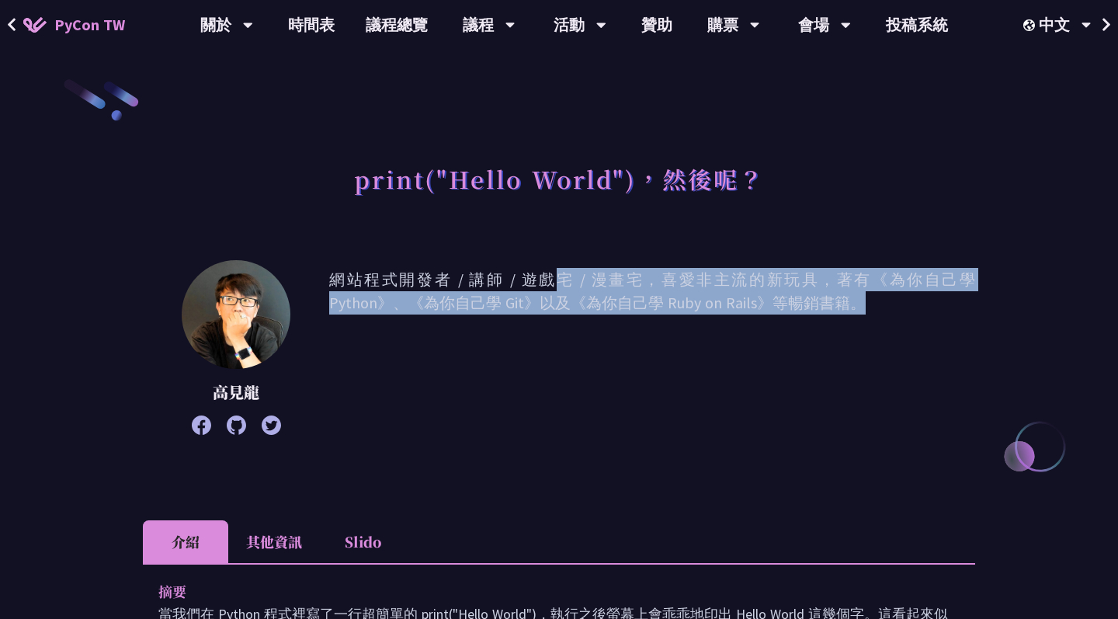
click at [955, 376] on p "網站程式開發者 / 講師 / 遊戲宅 / 漫畫宅，喜愛非主流的新玩具，著有《為你自己學 Python》、《為你自己學 Git》以及《為你自己學 Ruby on…" at bounding box center [652, 347] width 646 height 159
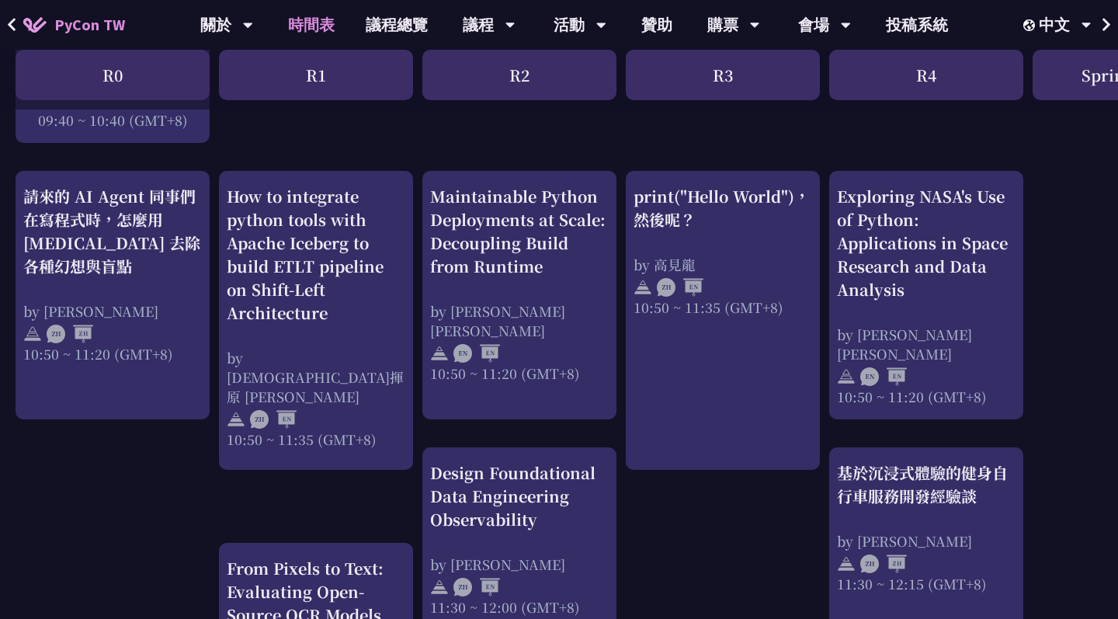
scroll to position [587, 0]
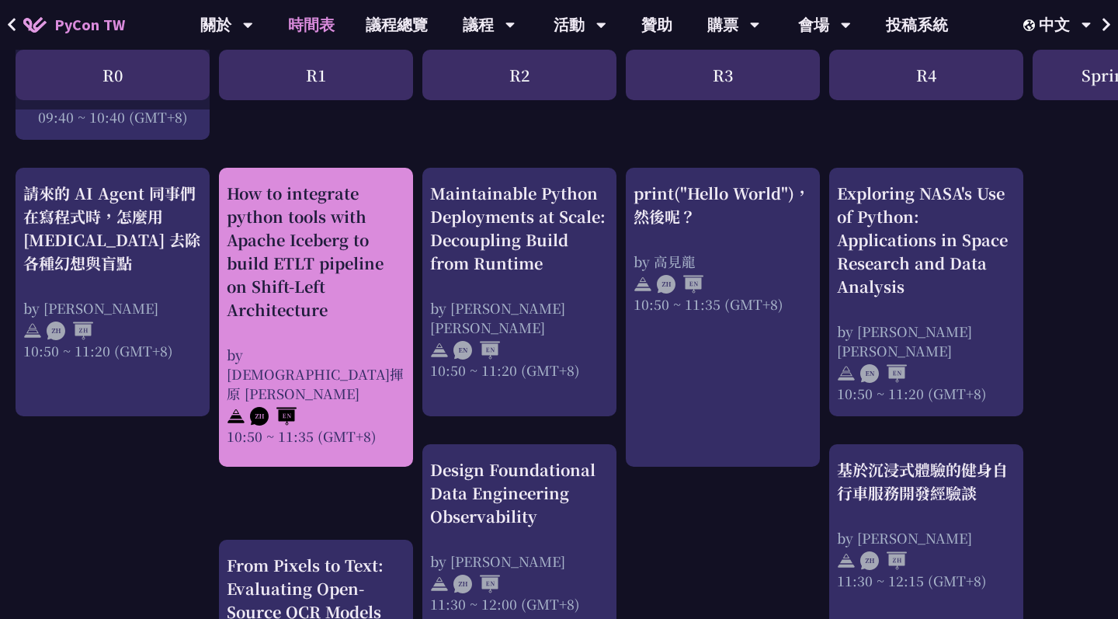
click at [295, 232] on div "How to integrate python tools with Apache Iceberg to build ETLT pipeline on Shi…" at bounding box center [316, 252] width 179 height 140
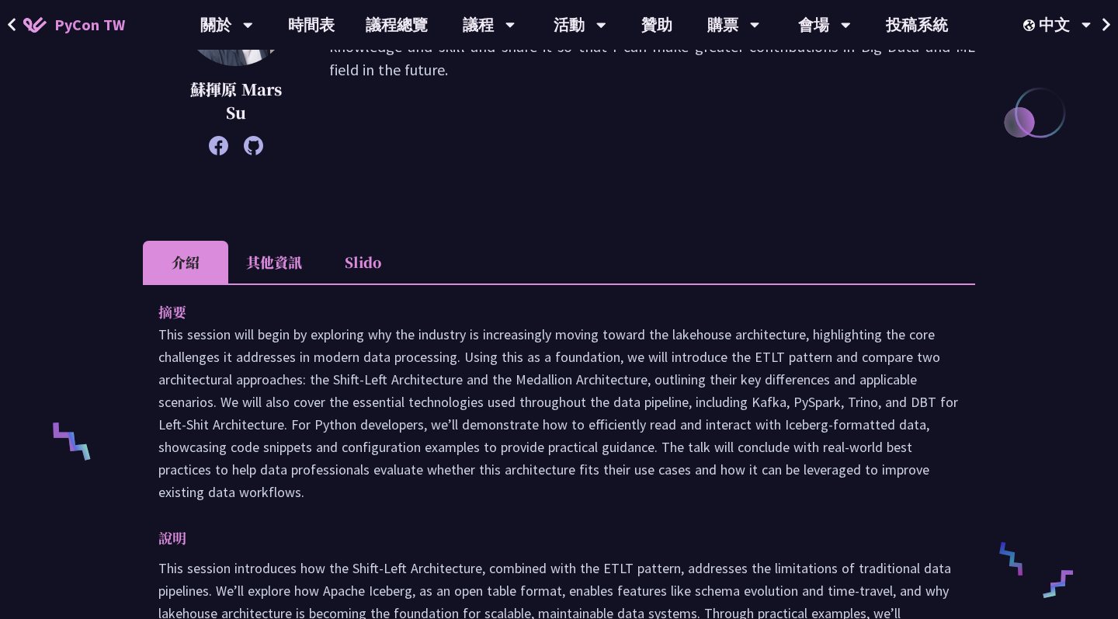
scroll to position [334, 0]
click at [286, 258] on li "其他資訊" at bounding box center [274, 261] width 92 height 43
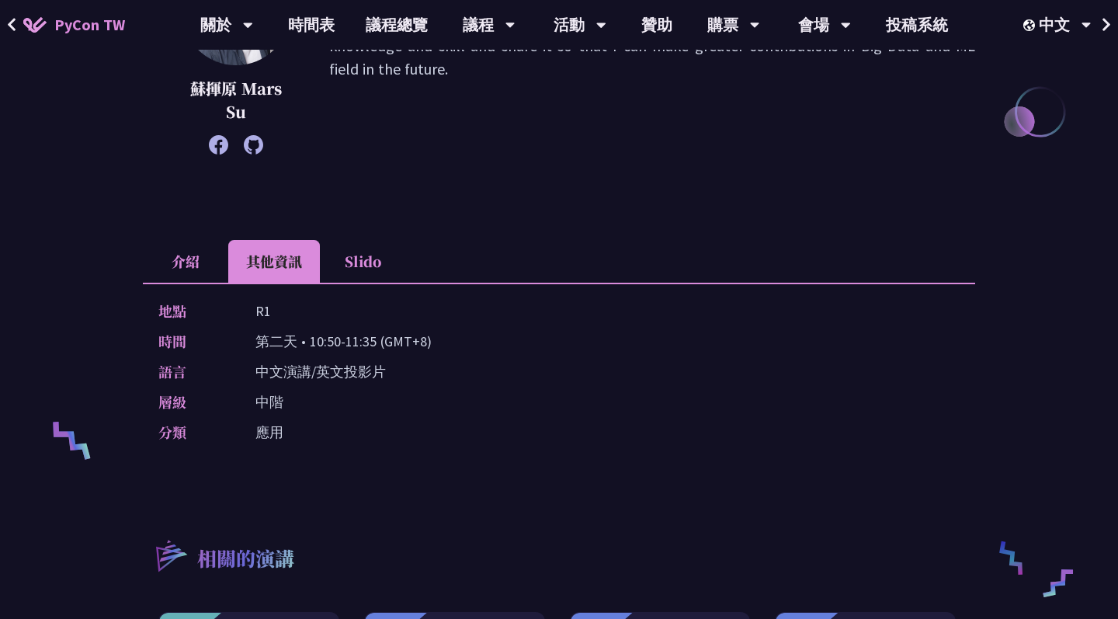
click at [346, 262] on li "Slido" at bounding box center [362, 261] width 85 height 43
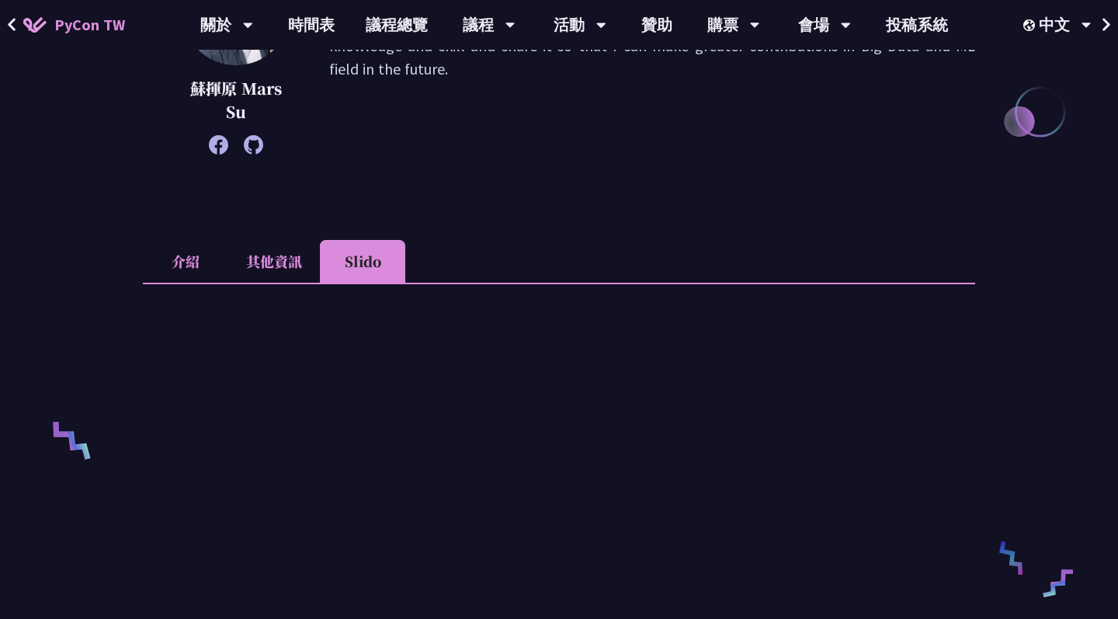
click at [287, 262] on li "其他資訊" at bounding box center [274, 261] width 92 height 43
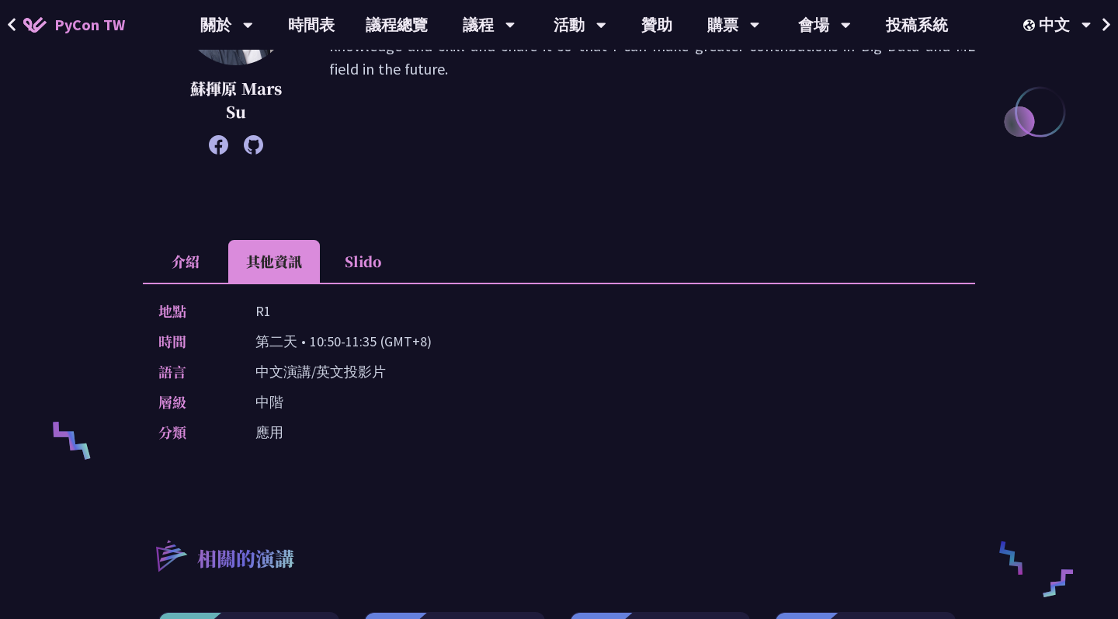
scroll to position [647, 0]
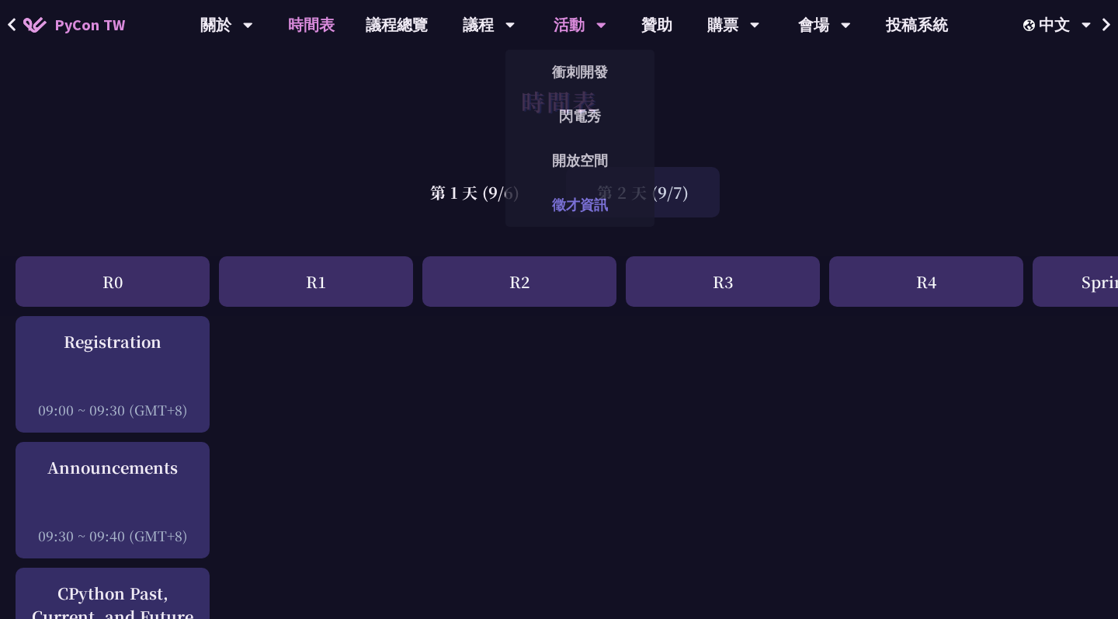
click at [597, 205] on link "徵才資訊" at bounding box center [579, 204] width 149 height 36
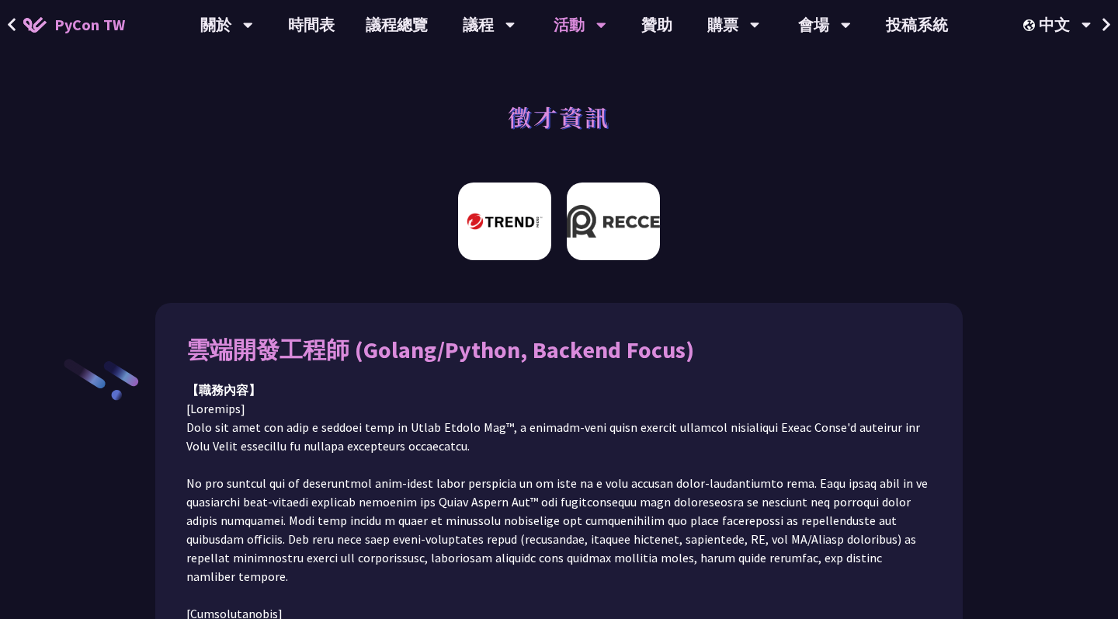
click at [640, 214] on img at bounding box center [613, 221] width 93 height 78
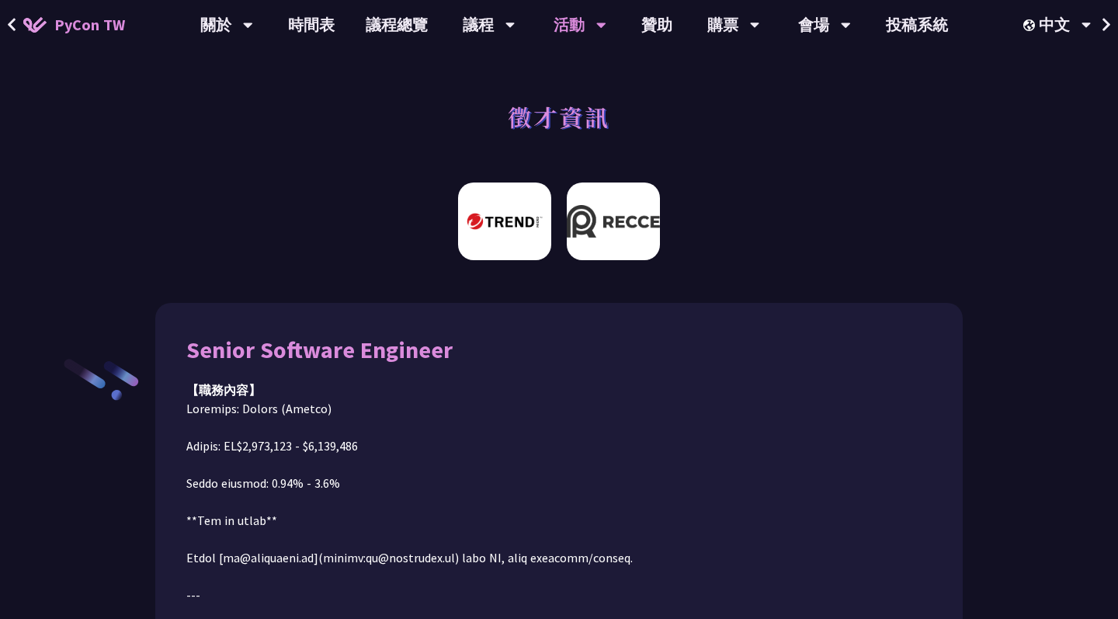
click at [538, 220] on img at bounding box center [504, 221] width 93 height 78
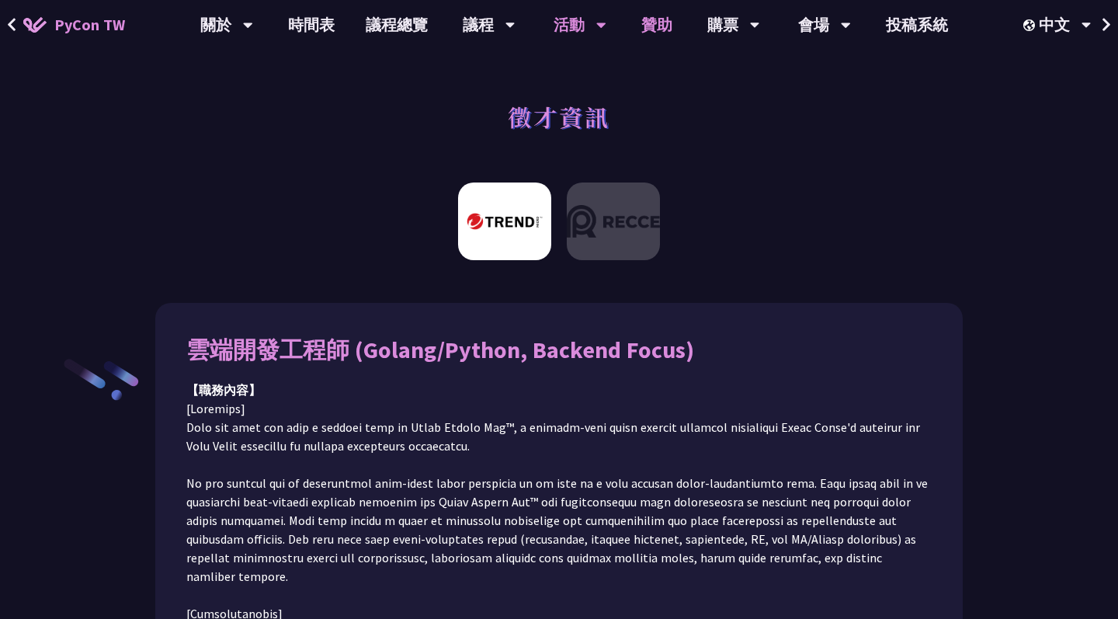
click at [649, 36] on link "贊助" at bounding box center [657, 25] width 62 height 50
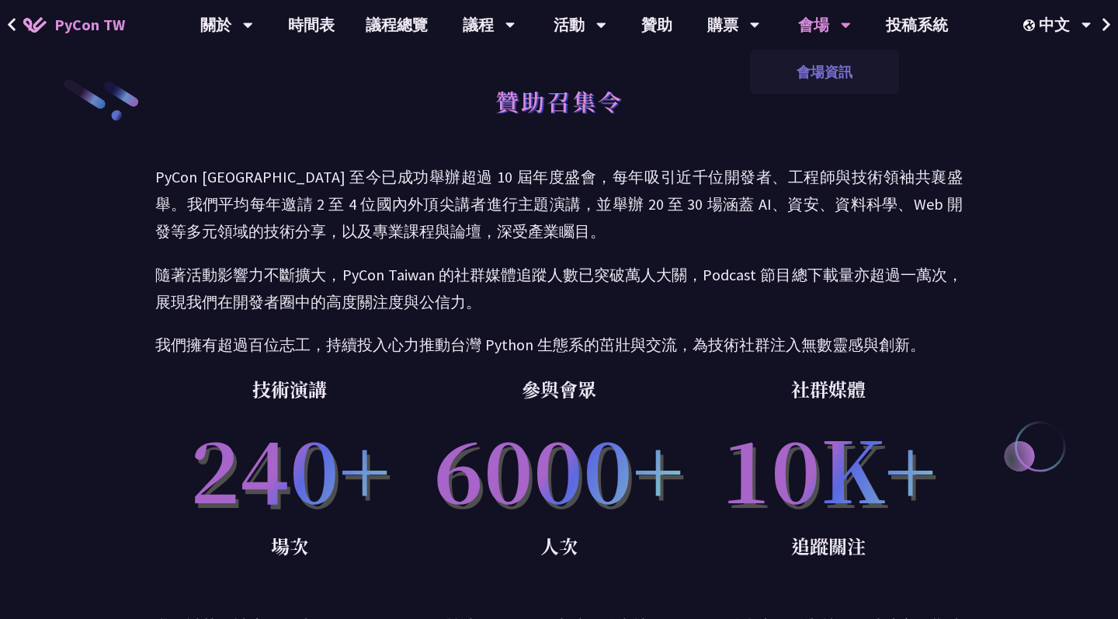
click at [826, 68] on link "會場資訊" at bounding box center [824, 72] width 149 height 36
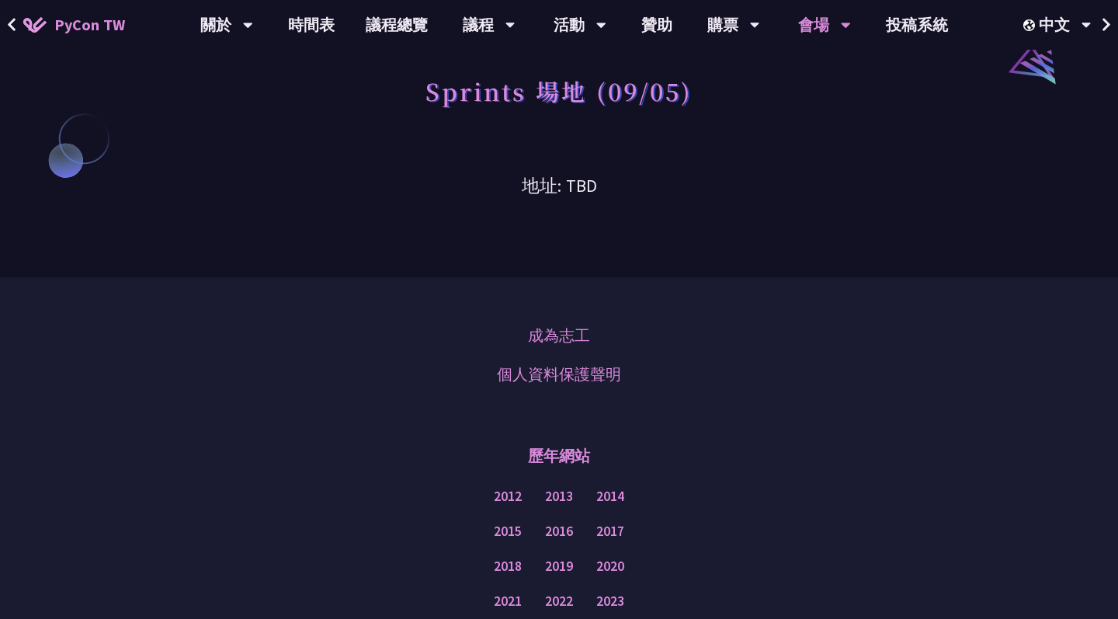
scroll to position [1025, 0]
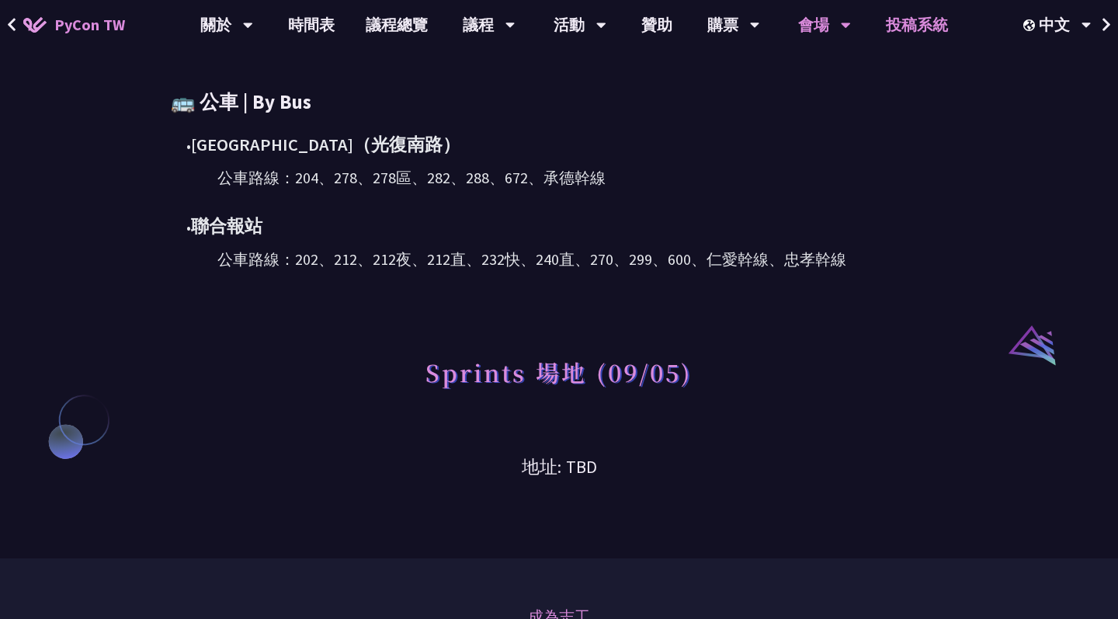
click at [904, 34] on link "投稿系統" at bounding box center [916, 25] width 93 height 50
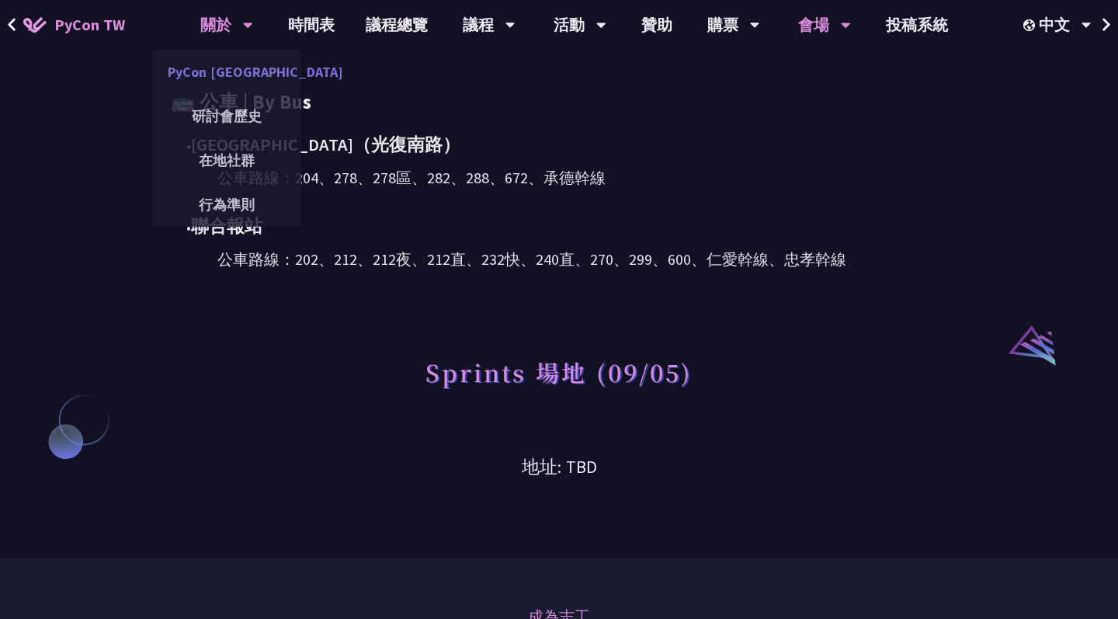
click at [261, 82] on link "PyCon Taiwan" at bounding box center [226, 72] width 149 height 36
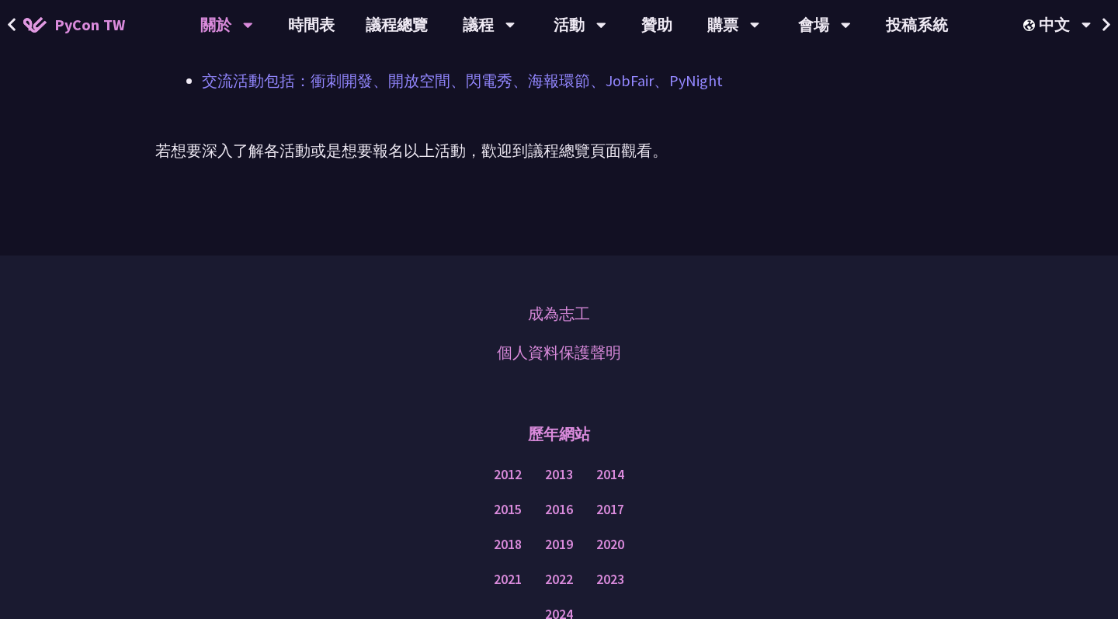
scroll to position [882, 0]
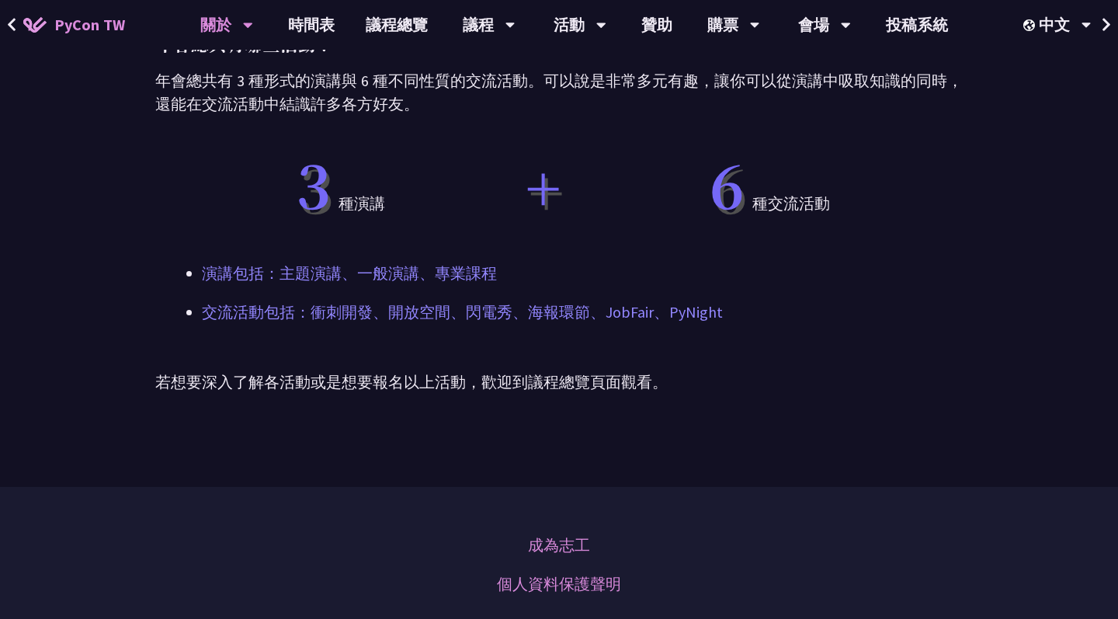
click at [470, 317] on p "交流活動包括：衝刺開發、開放空間、閃電秀、海報環節、JobFair、PyNight" at bounding box center [559, 311] width 714 height 23
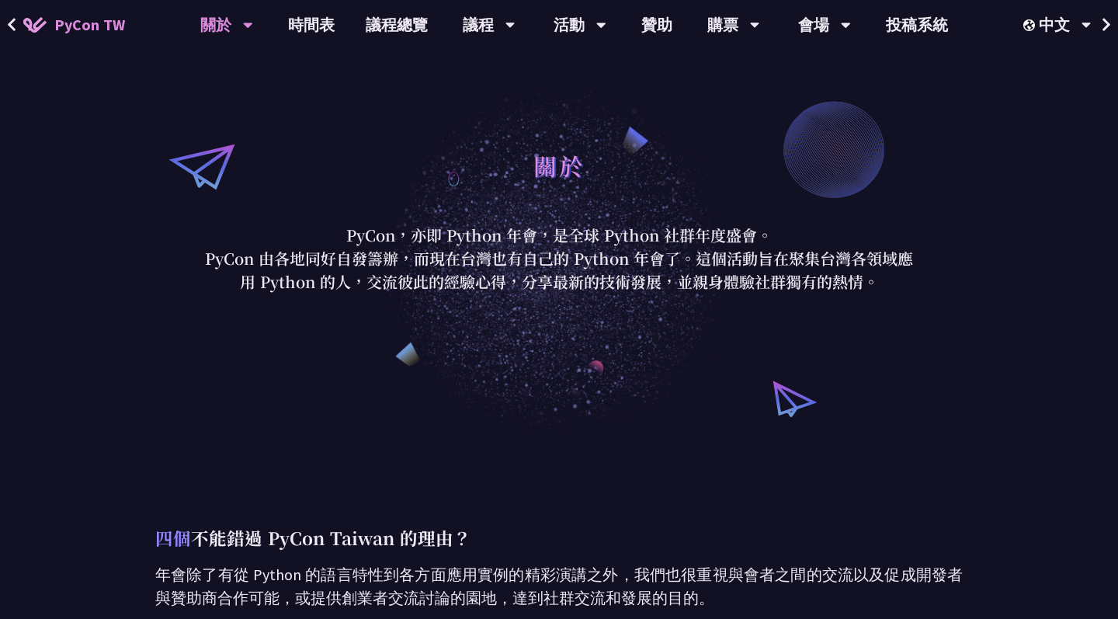
scroll to position [0, 0]
click at [404, 31] on link "議程總覽" at bounding box center [396, 25] width 93 height 50
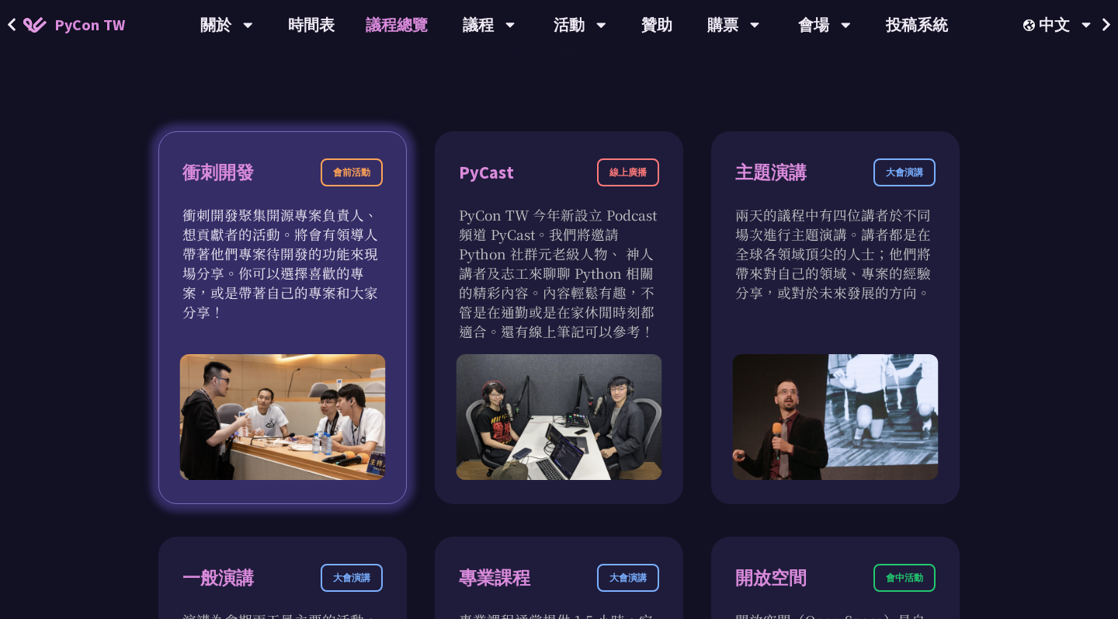
scroll to position [481, 0]
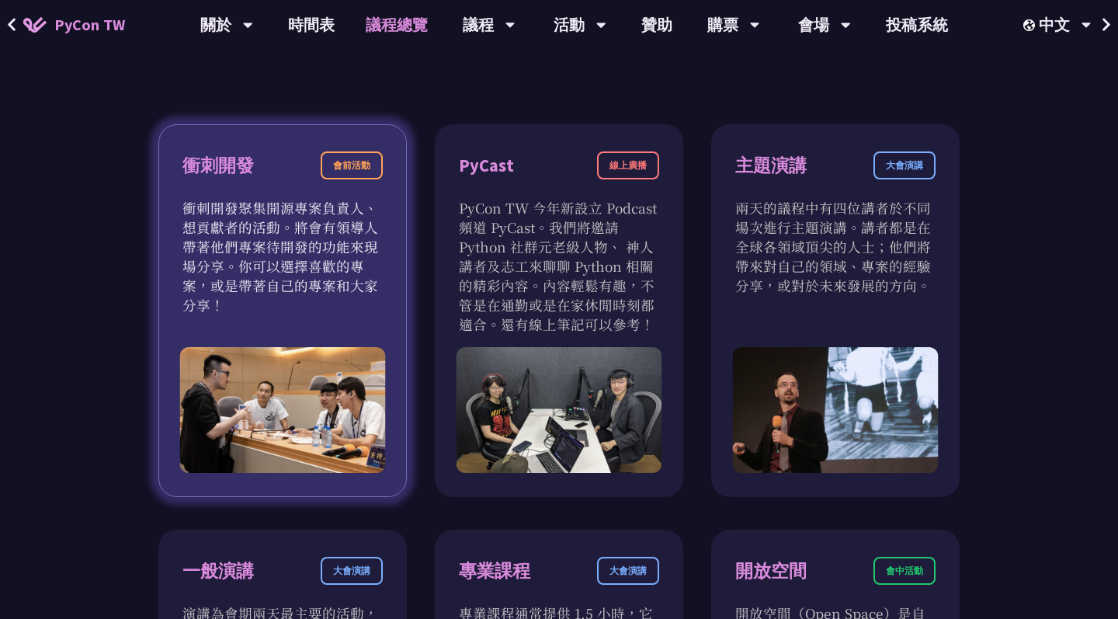
click at [326, 300] on p "衝刺開發聚集開源專案負責人、想貢獻者的活動。將會有領導人帶著他們專案待開發的功能來現場分享。你可以選擇喜歡的專案，或是帶著自己的專案和大家分享！" at bounding box center [282, 256] width 200 height 116
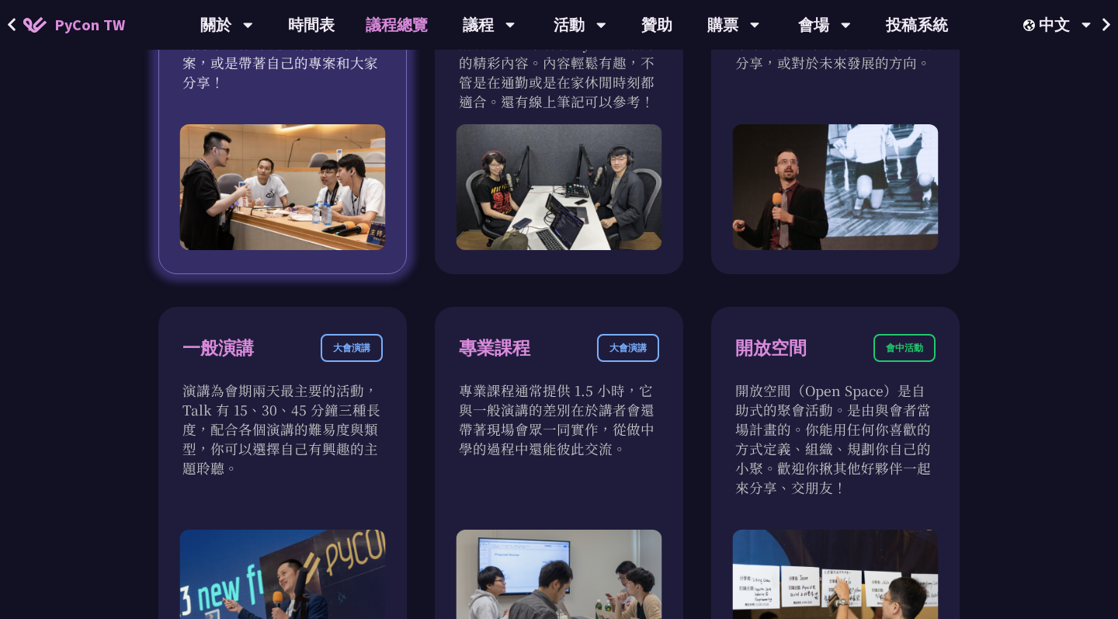
scroll to position [703, 0]
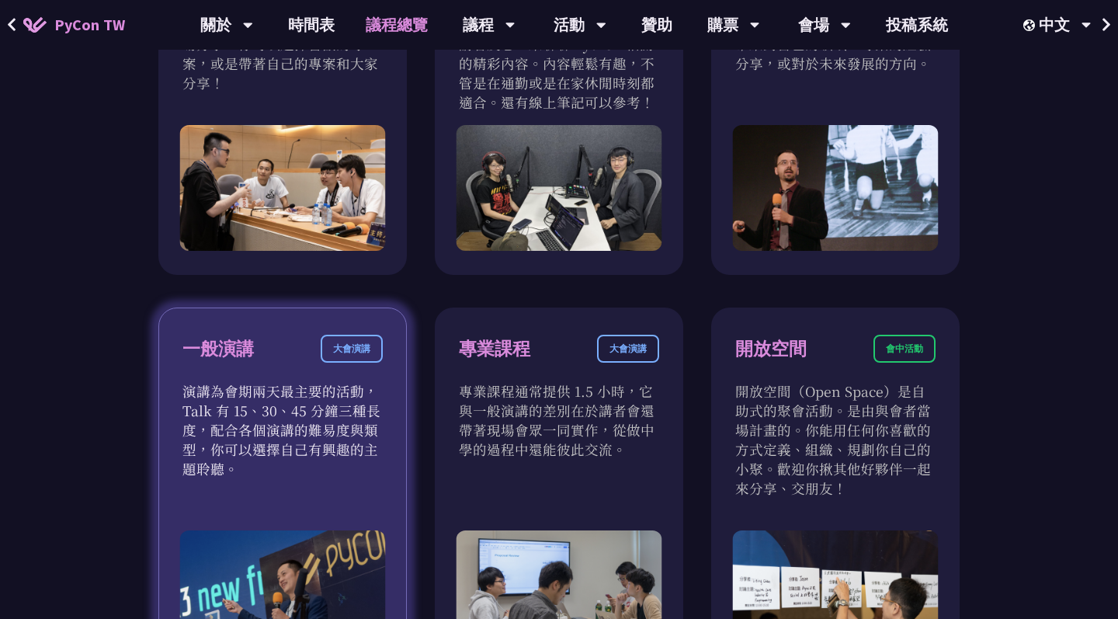
click at [352, 361] on div "大會演講" at bounding box center [352, 348] width 62 height 28
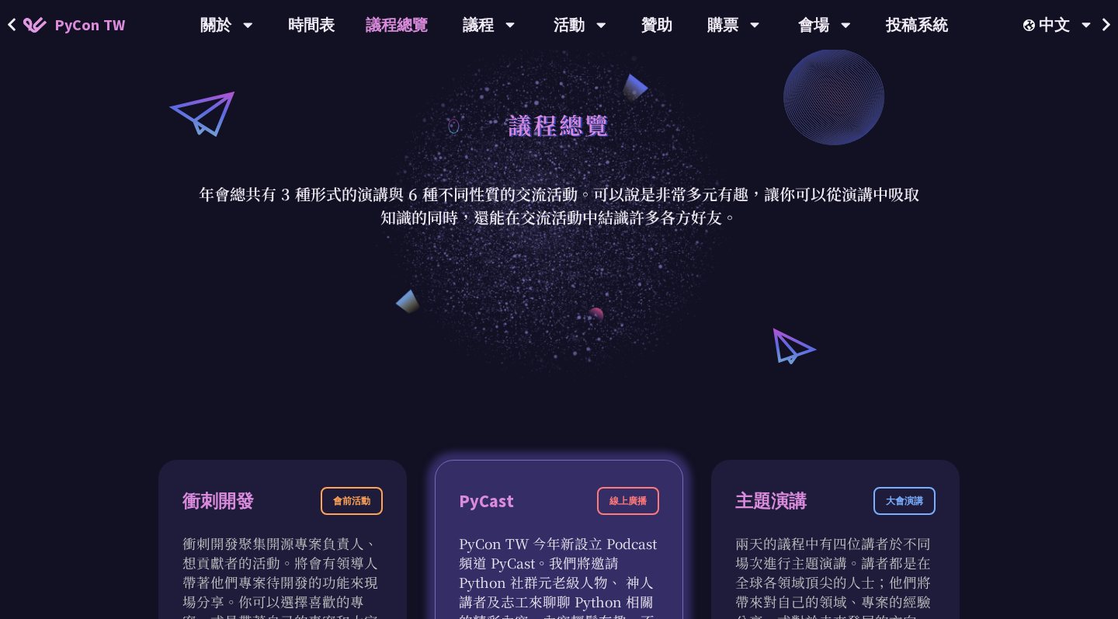
scroll to position [37, 0]
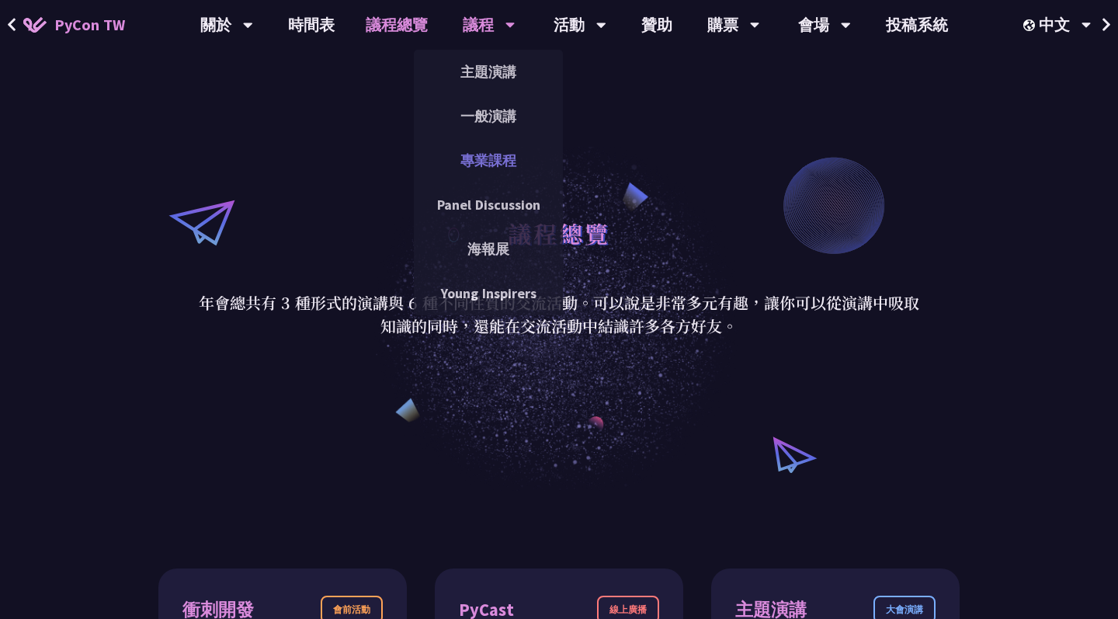
click at [509, 154] on link "專業課程" at bounding box center [488, 160] width 149 height 36
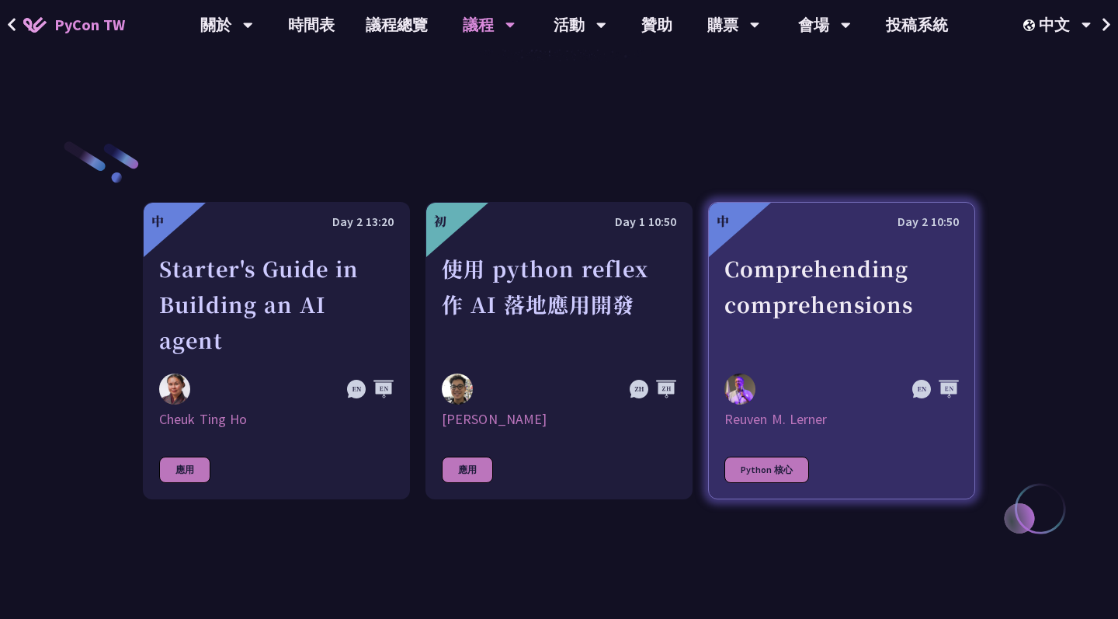
scroll to position [463, 0]
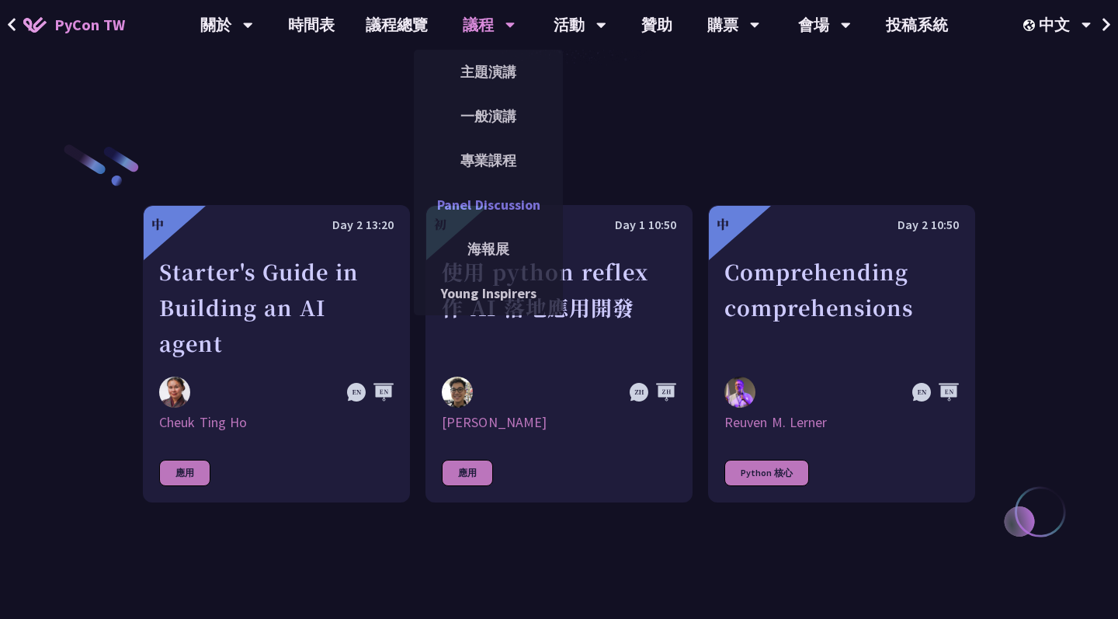
click at [513, 207] on link "Panel Discussion" at bounding box center [488, 204] width 149 height 36
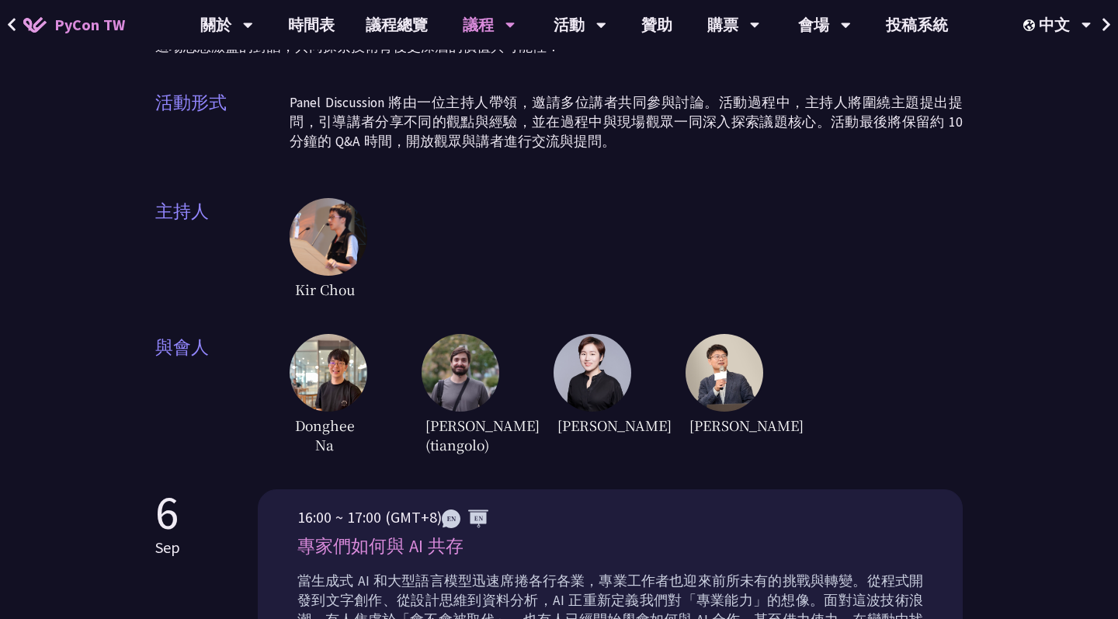
scroll to position [191, 0]
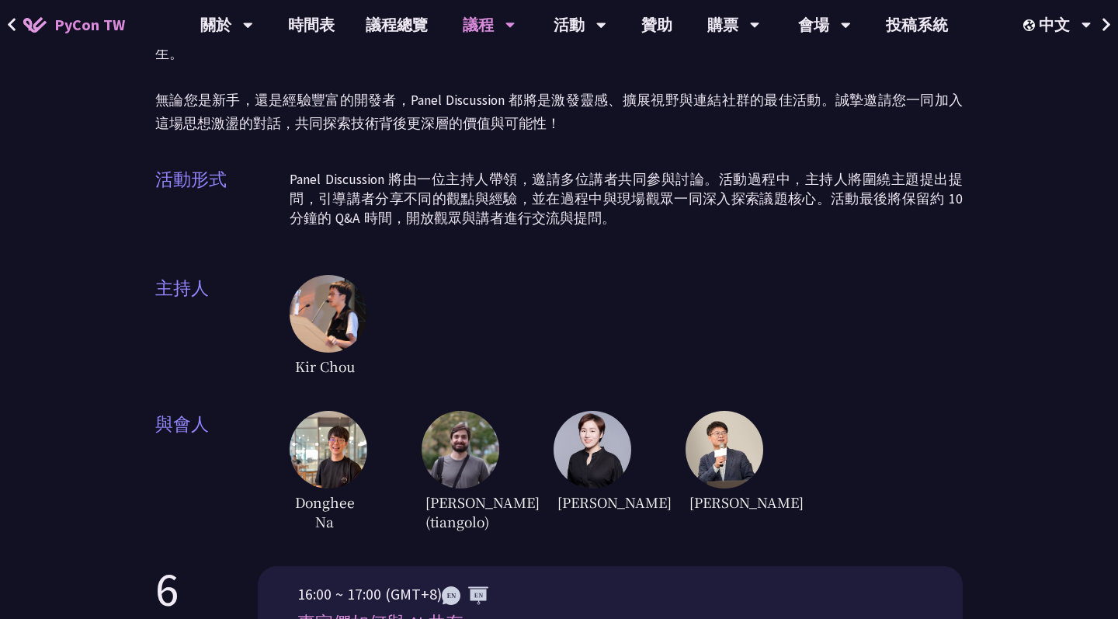
click at [733, 427] on img at bounding box center [724, 450] width 78 height 78
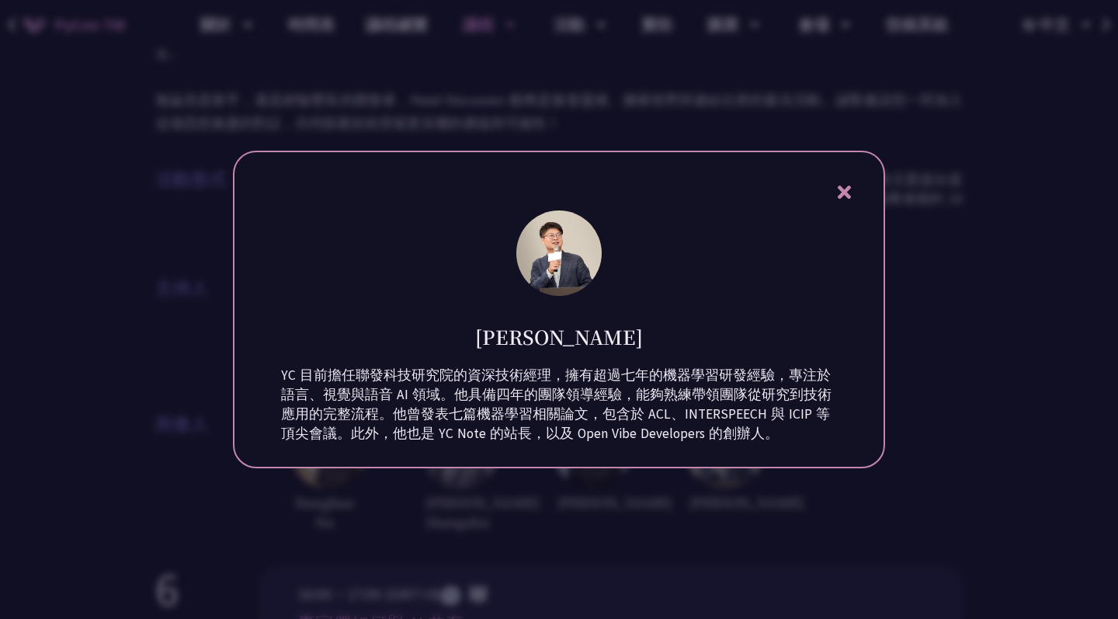
click at [851, 183] on icon at bounding box center [843, 191] width 19 height 19
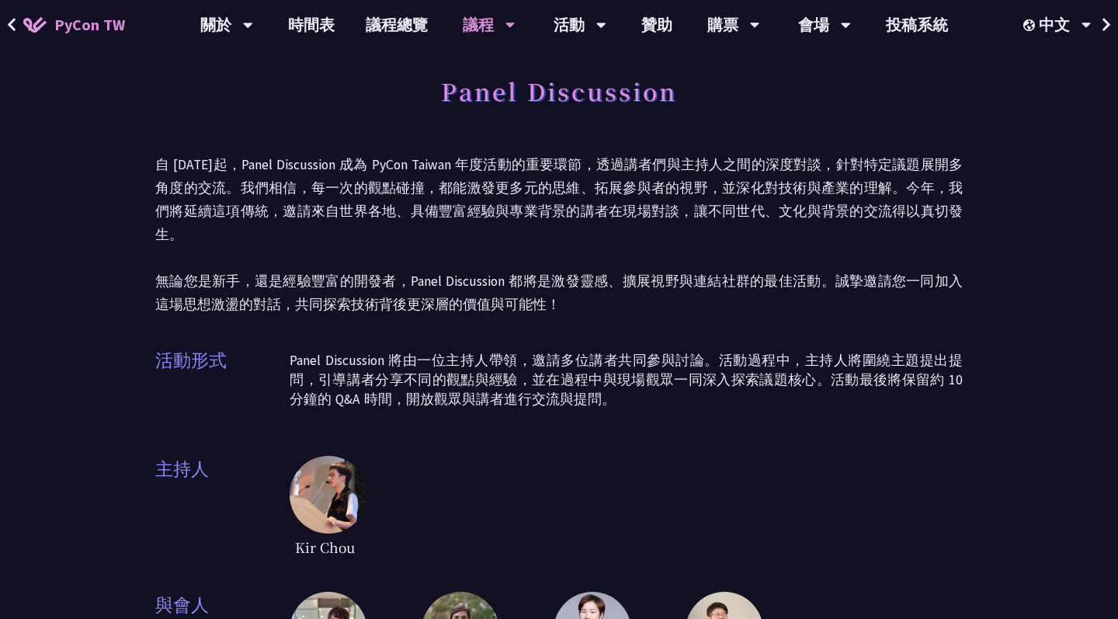
scroll to position [0, 0]
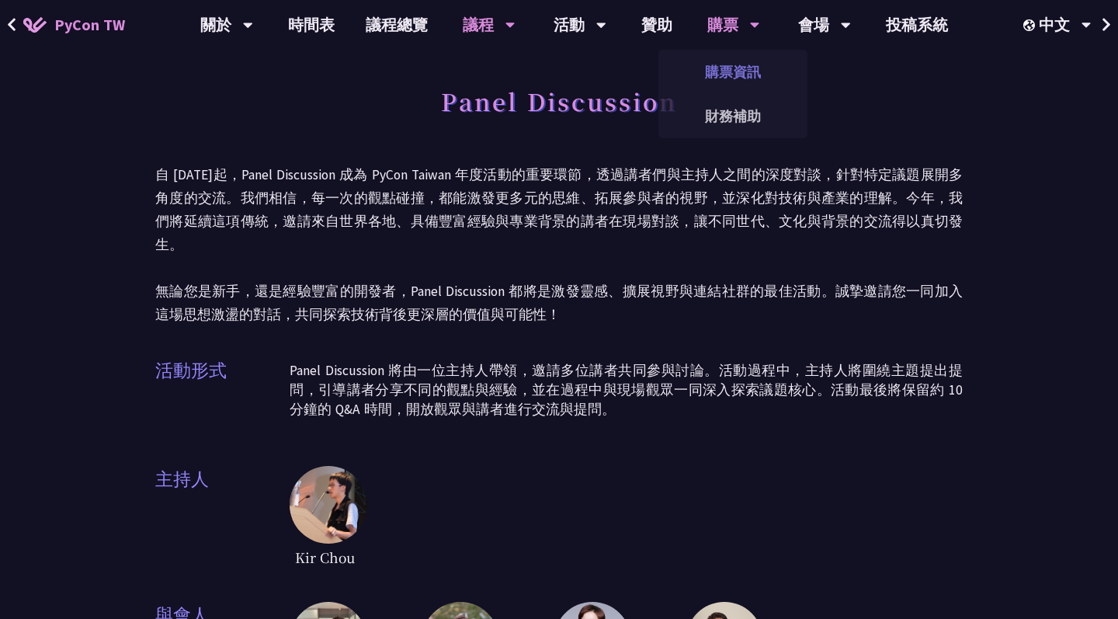
click at [730, 83] on link "購票資訊" at bounding box center [732, 72] width 149 height 36
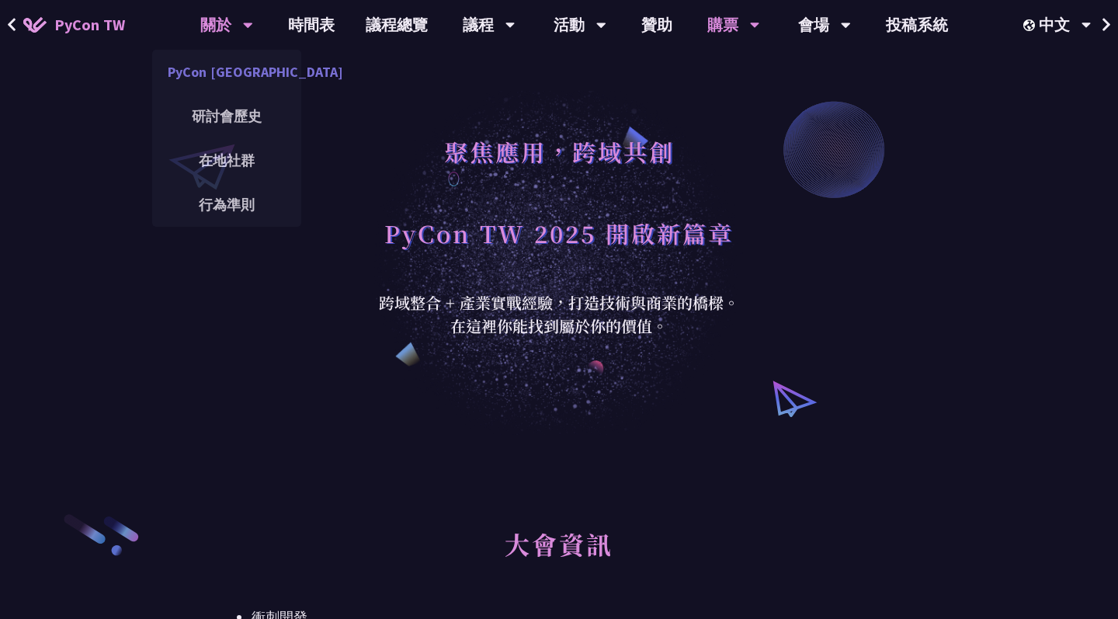
click at [260, 72] on link "PyCon Taiwan" at bounding box center [226, 72] width 149 height 36
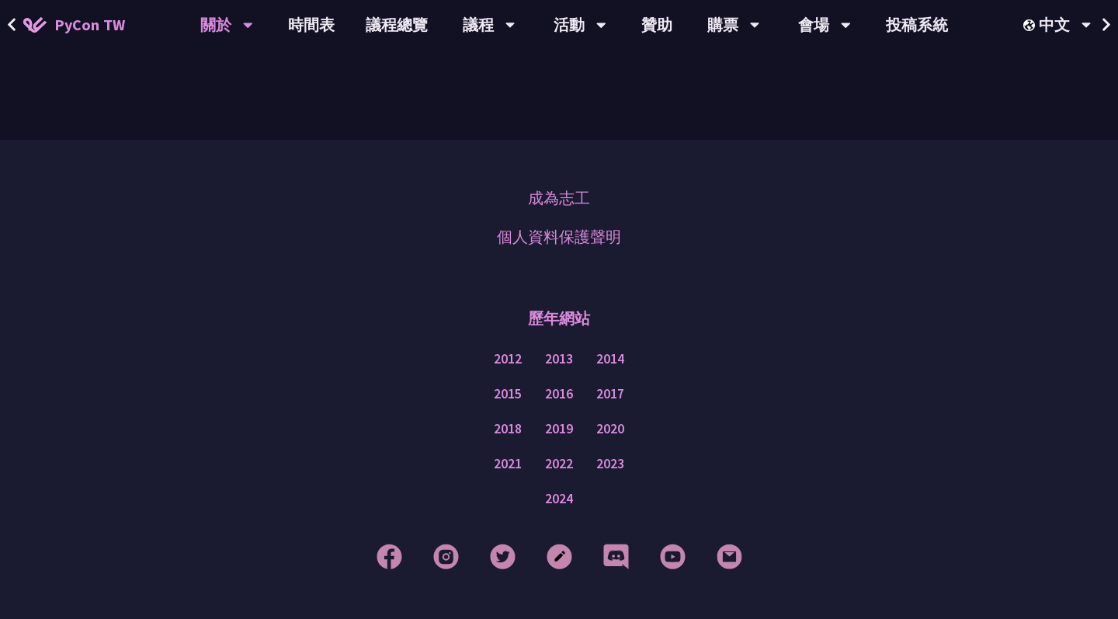
scroll to position [1229, 0]
click at [564, 499] on link "2024" at bounding box center [559, 497] width 28 height 19
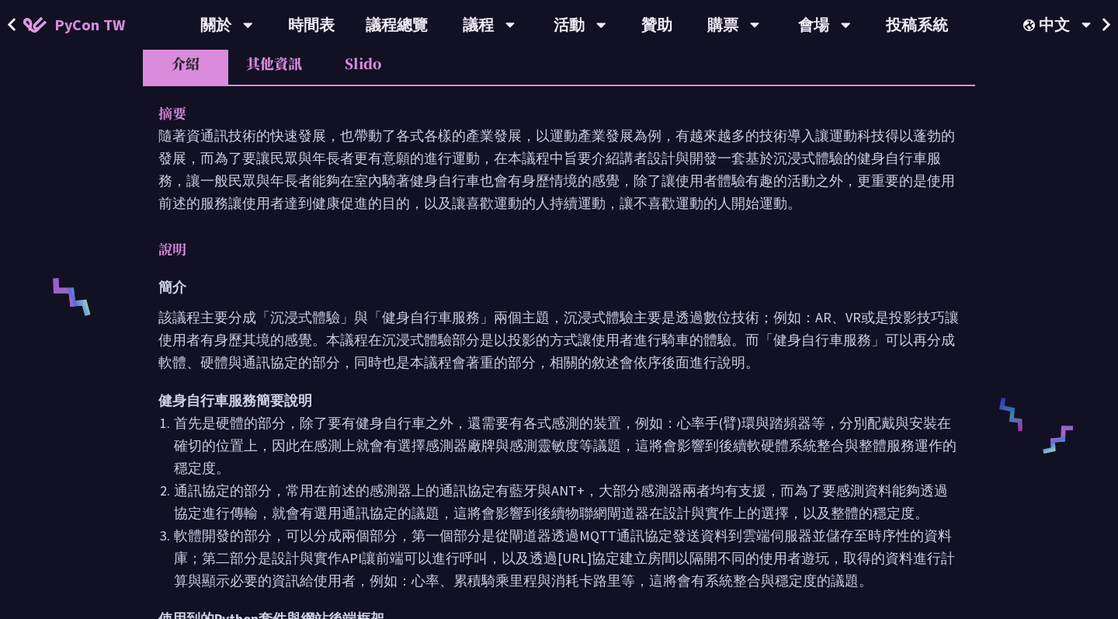
scroll to position [411, 0]
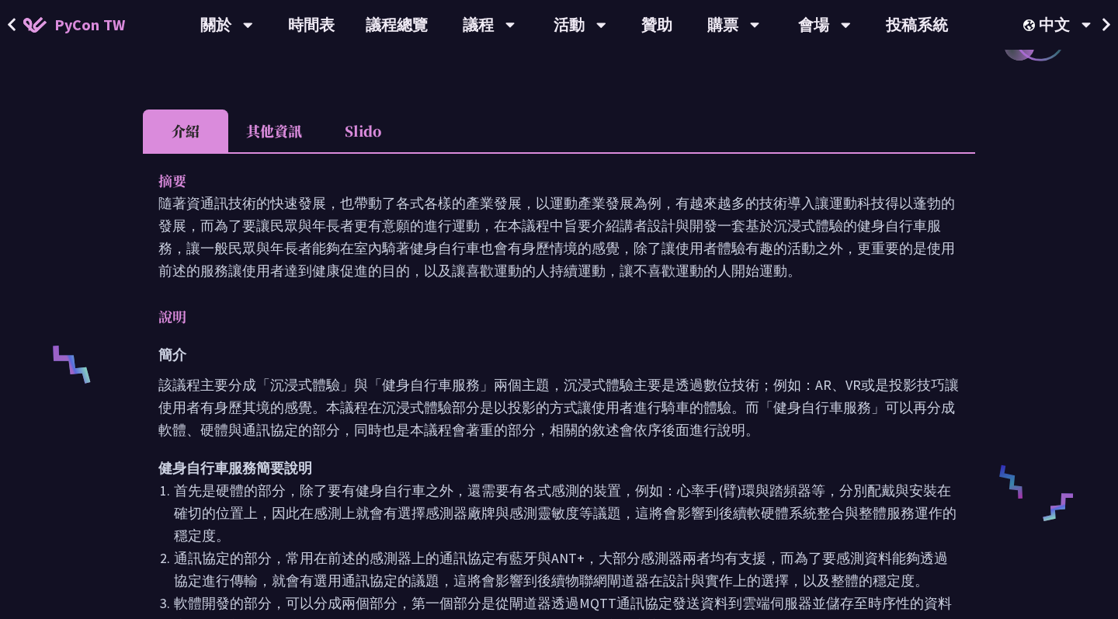
click at [287, 133] on li "其他資訊" at bounding box center [274, 130] width 92 height 43
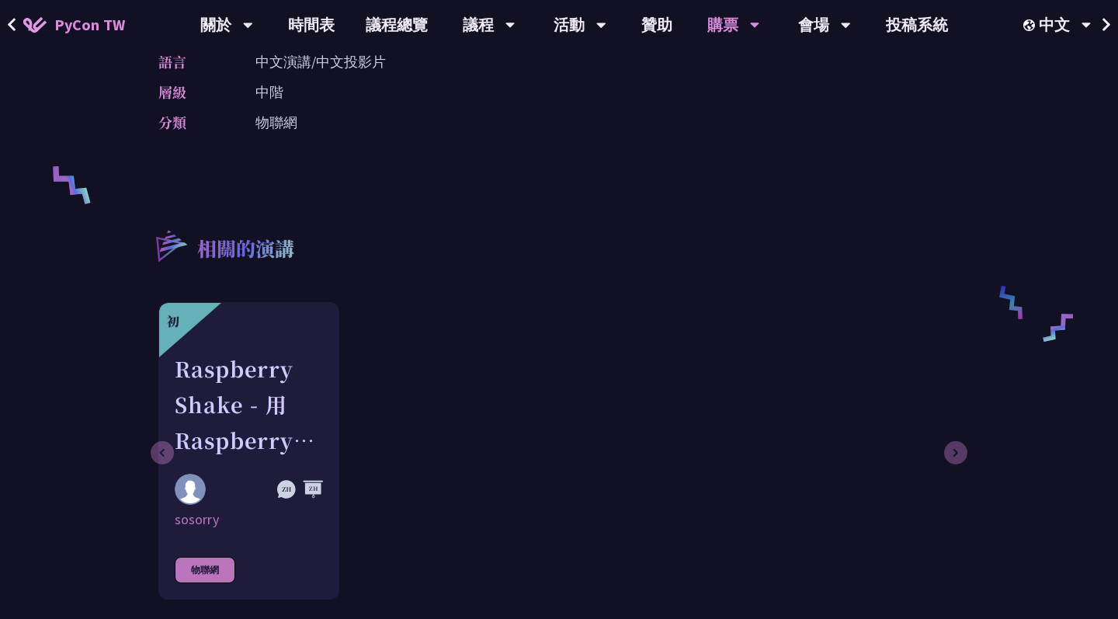
scroll to position [588, 0]
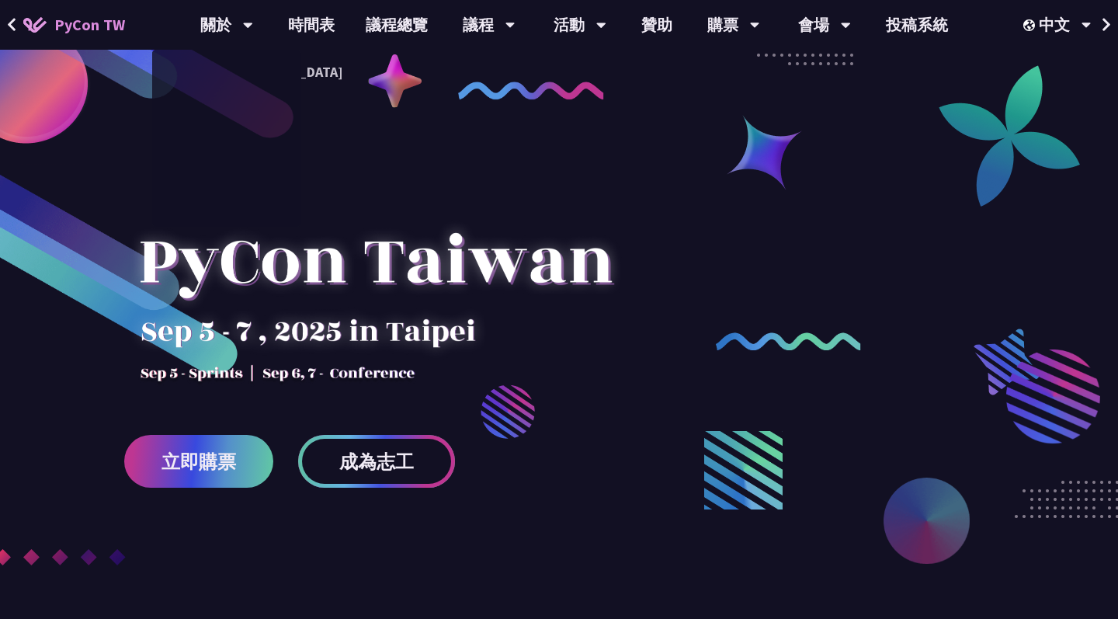
click at [368, 470] on span "成為志工" at bounding box center [376, 461] width 75 height 19
